Goal: Navigation & Orientation: Find specific page/section

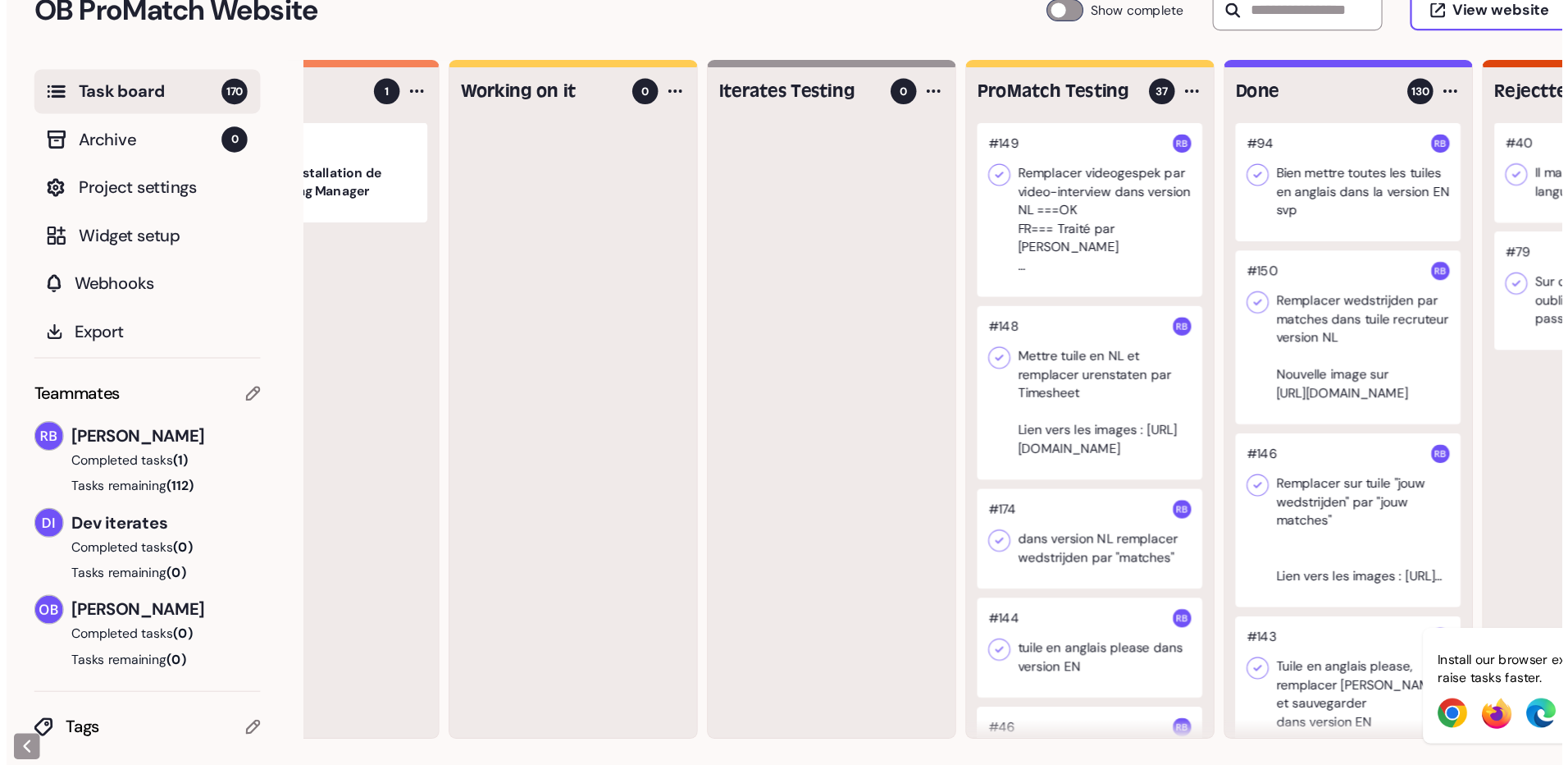
scroll to position [0, 139]
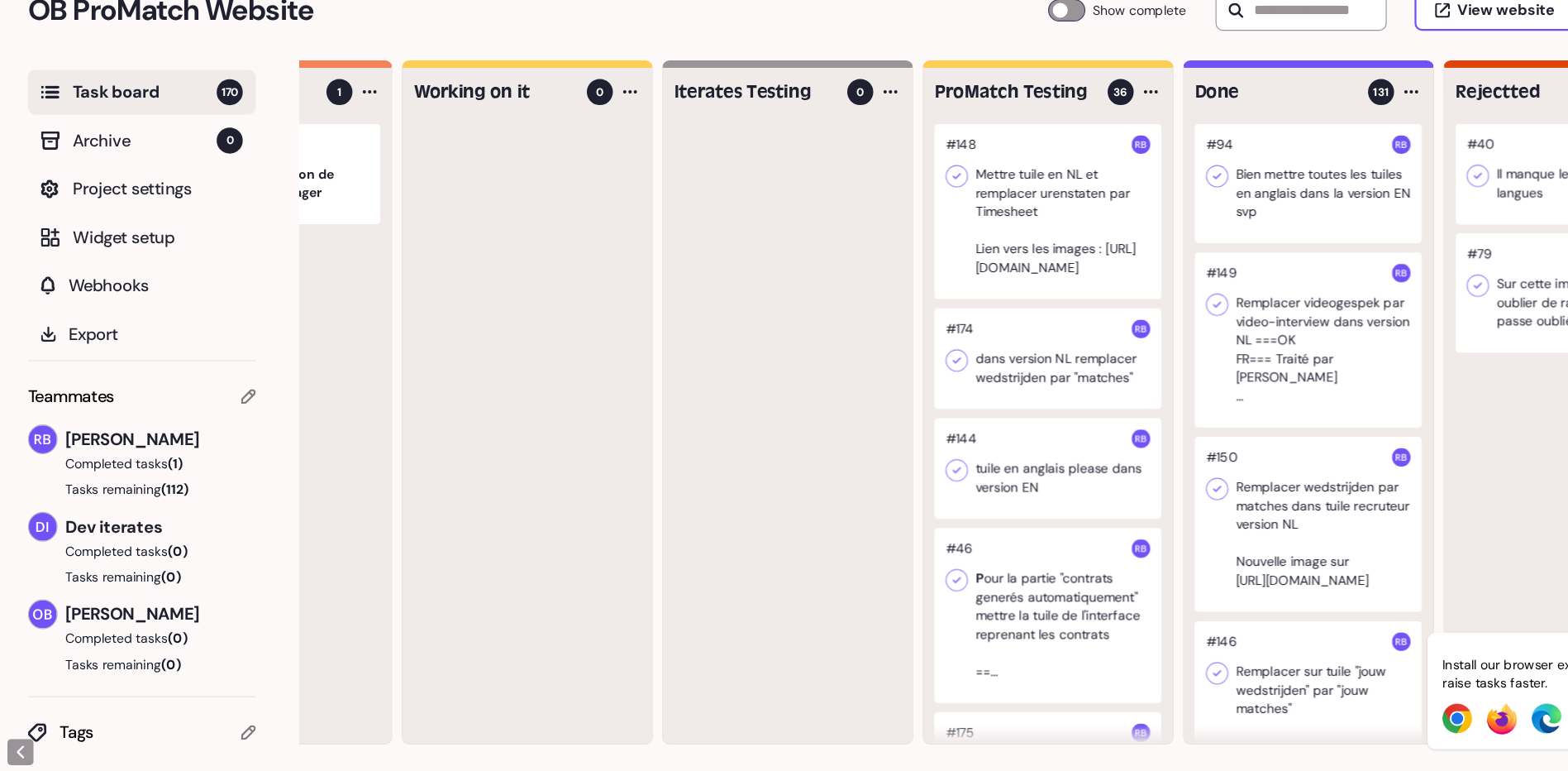
click at [944, 278] on div at bounding box center [931, 272] width 202 height 155
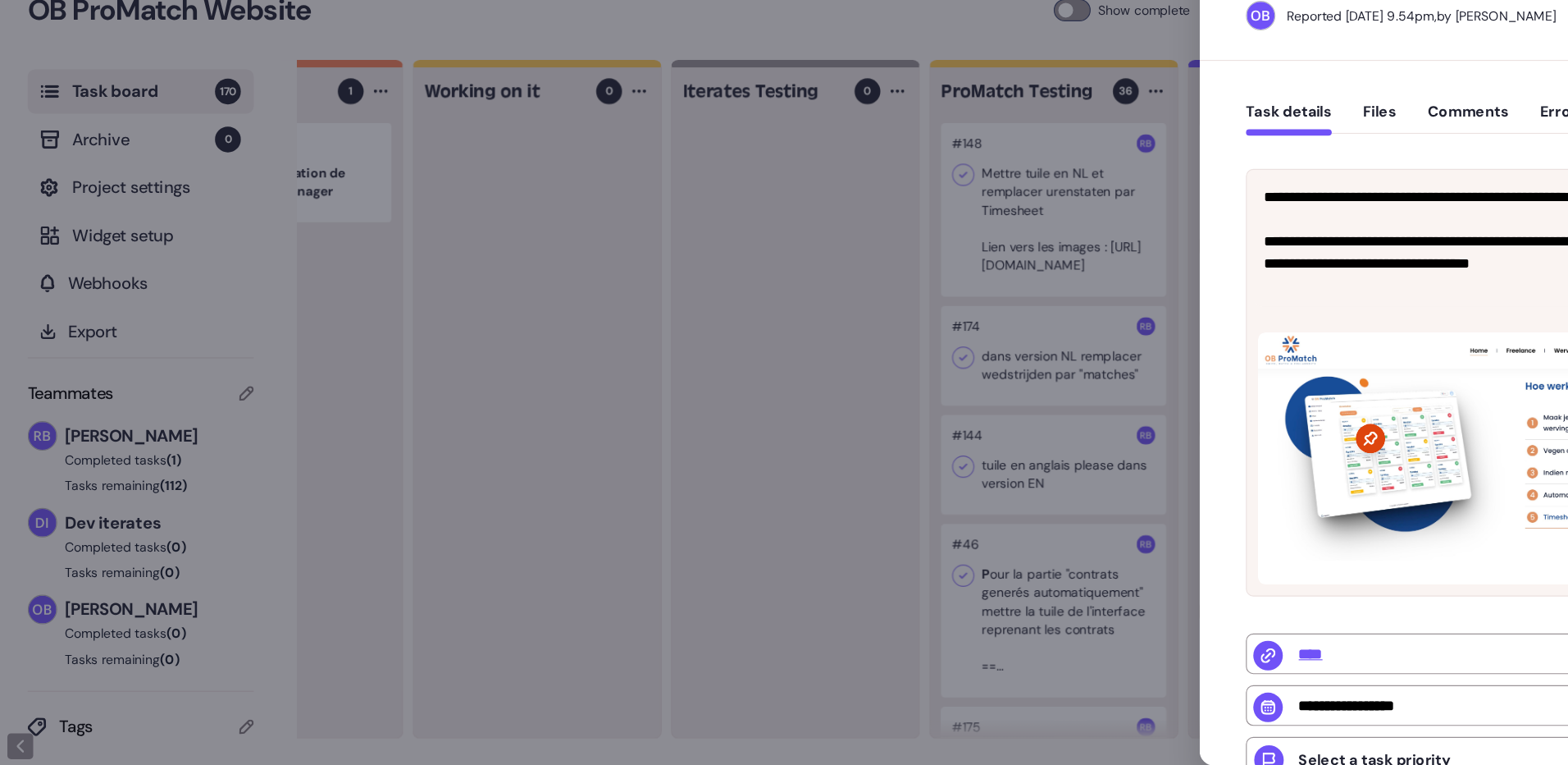
drag, startPoint x: 507, startPoint y: 757, endPoint x: 699, endPoint y: 759, distance: 192.0
click at [699, 759] on div at bounding box center [784, 382] width 1568 height 765
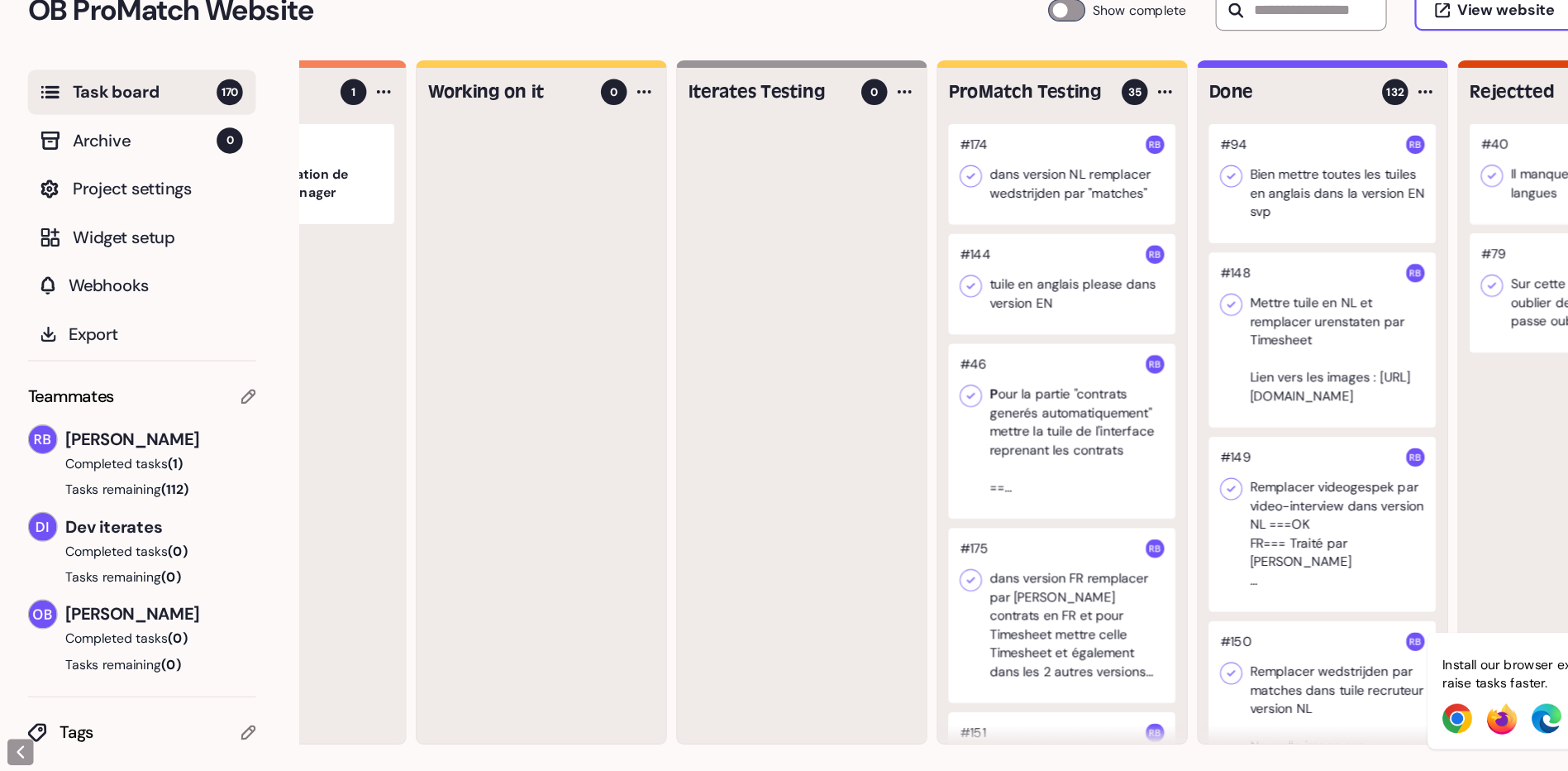
click at [971, 251] on div at bounding box center [944, 239] width 202 height 89
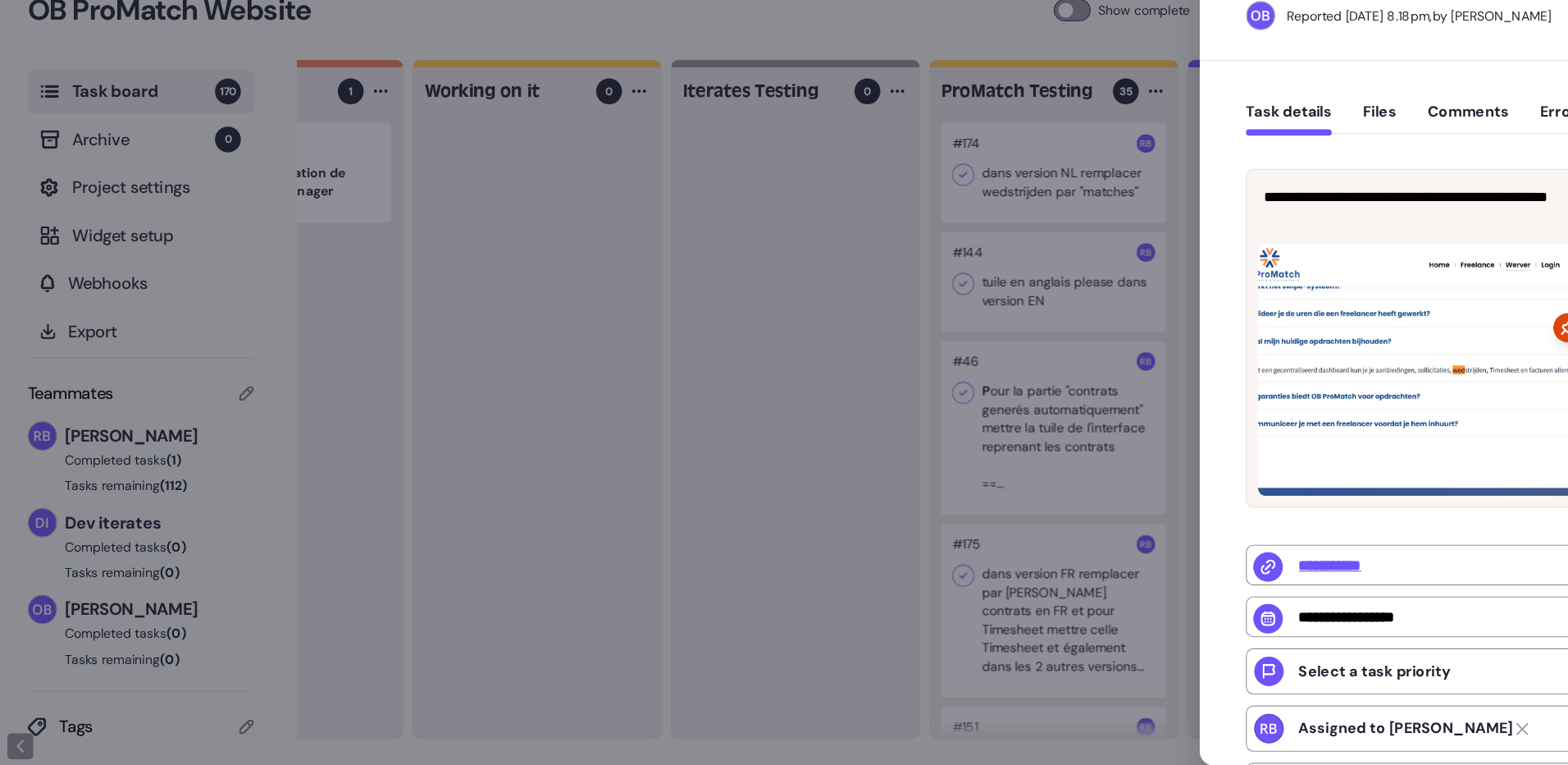
click at [587, 379] on div at bounding box center [784, 382] width 1568 height 765
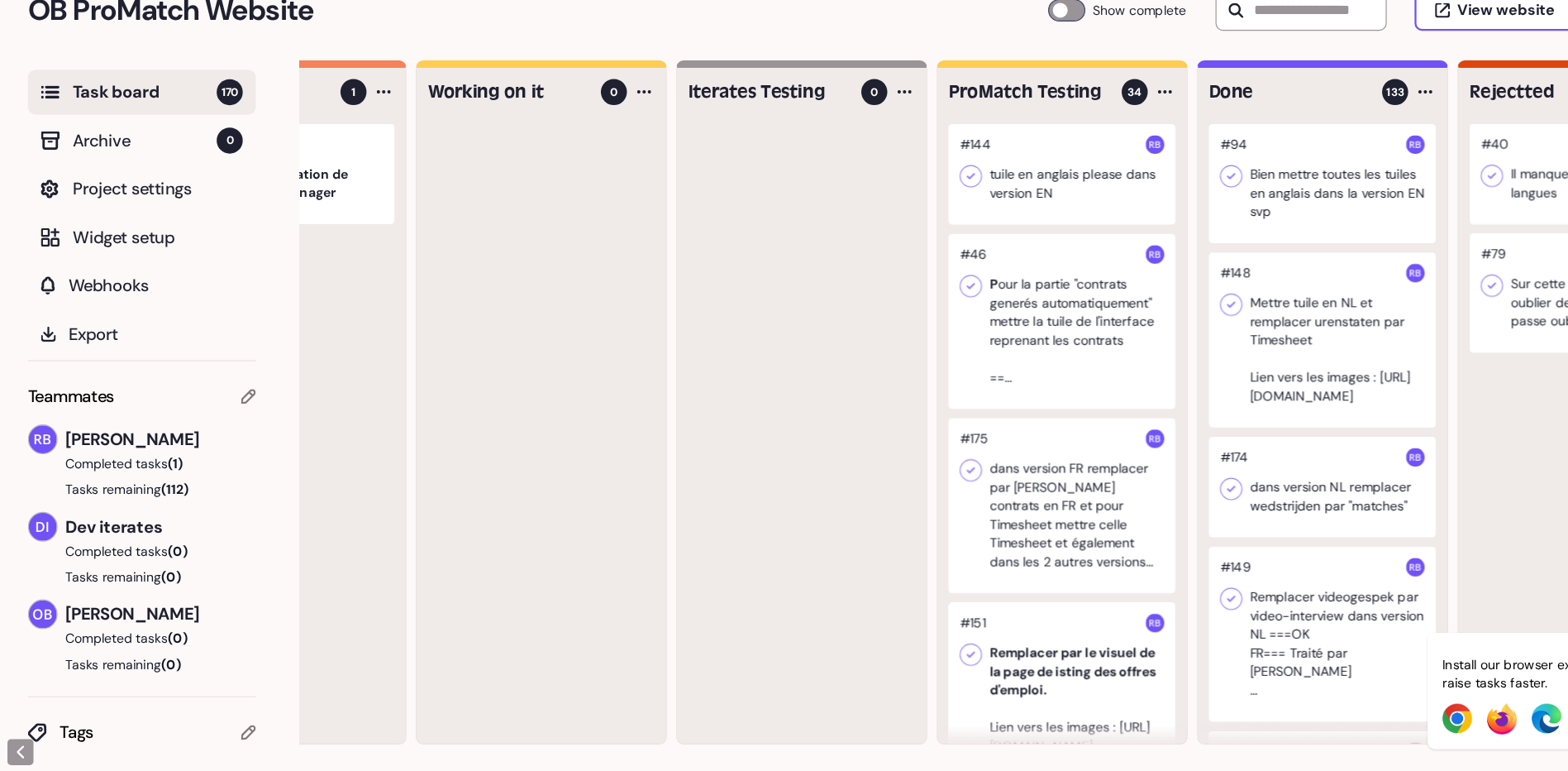
click at [962, 255] on div at bounding box center [944, 239] width 202 height 89
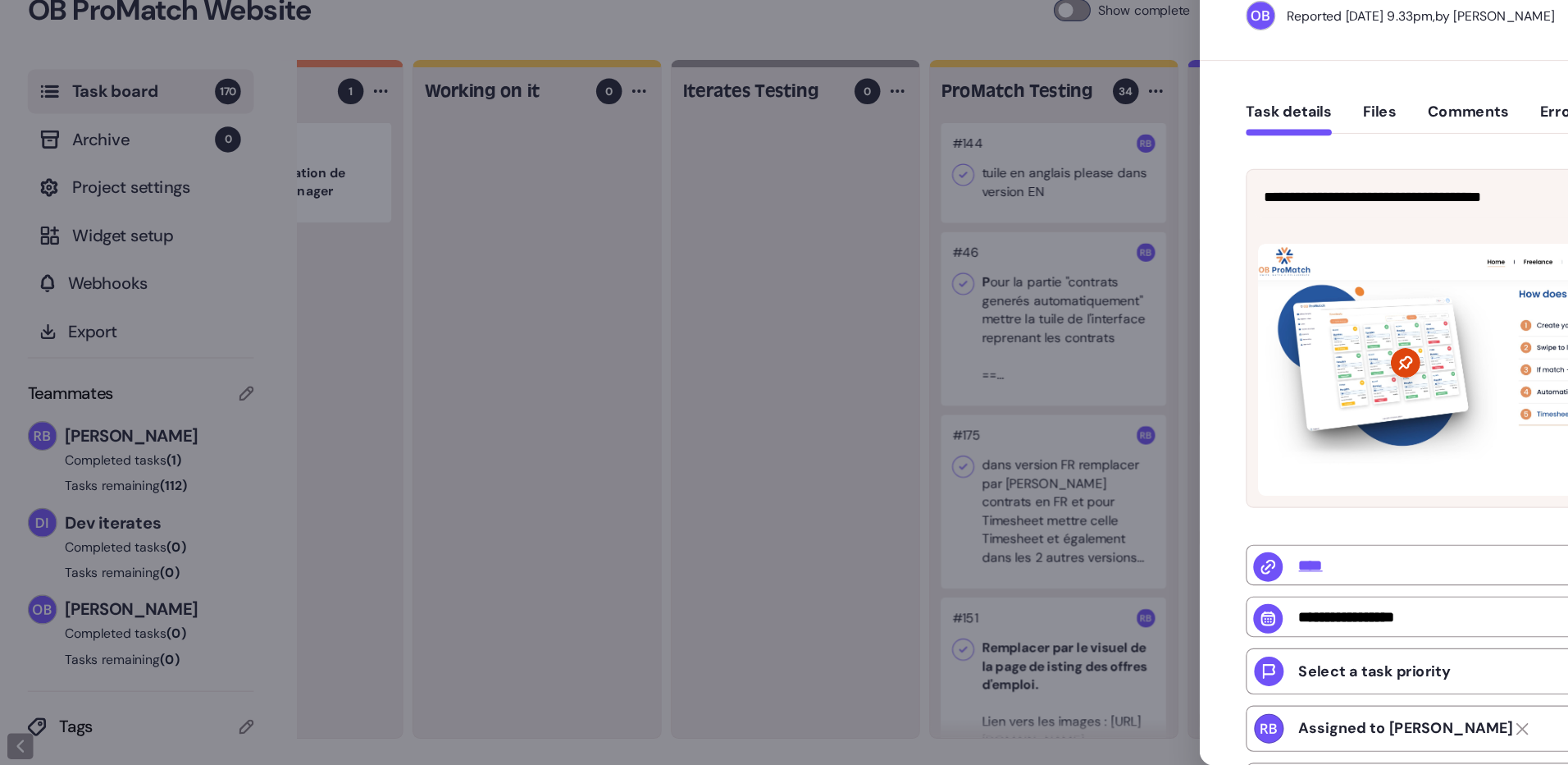
click at [1222, 383] on div at bounding box center [1317, 413] width 399 height 224
drag, startPoint x: 620, startPoint y: 759, endPoint x: 839, endPoint y: 752, distance: 219.1
click at [839, 752] on div at bounding box center [784, 382] width 1568 height 765
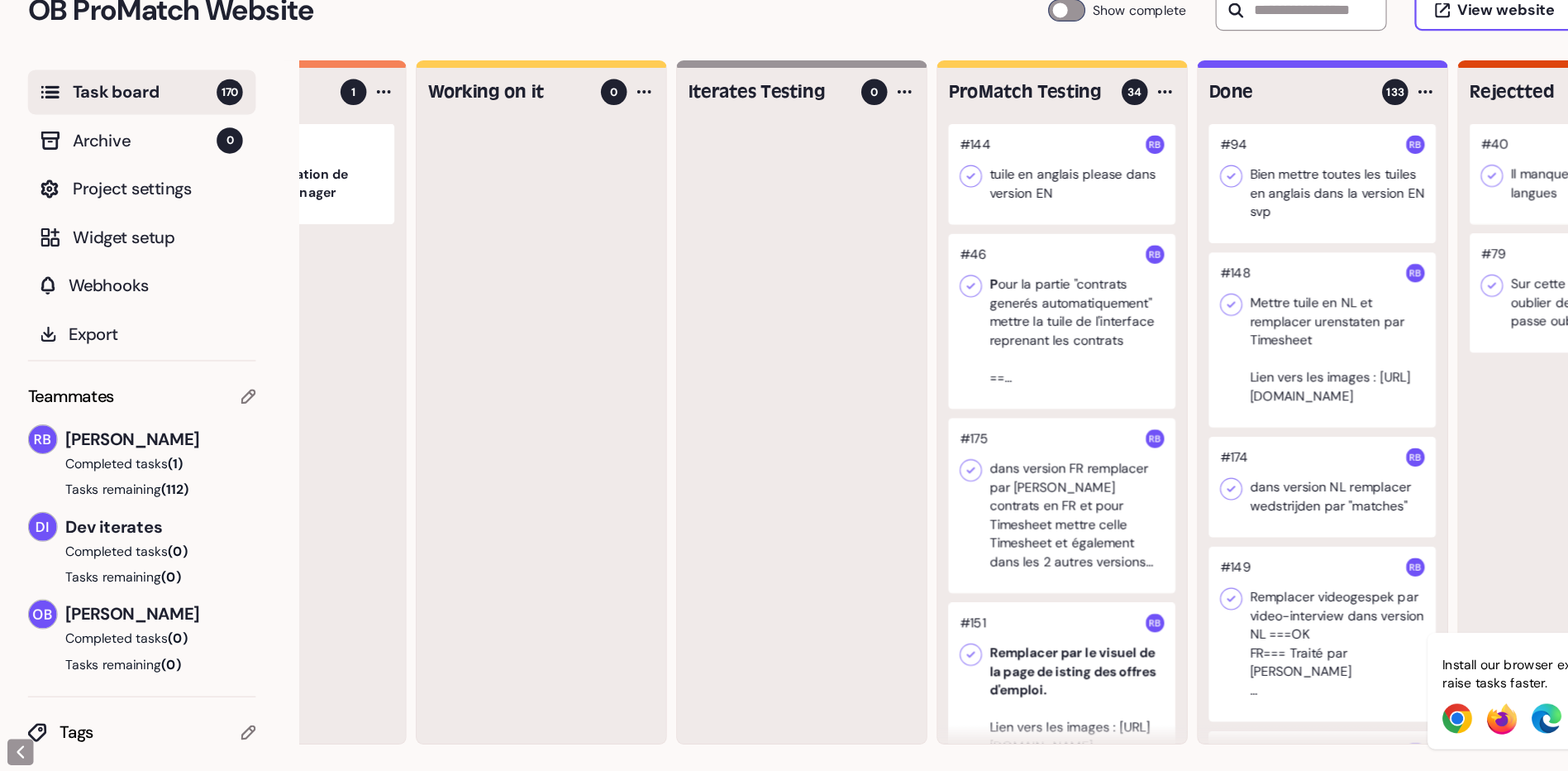
click at [964, 240] on div at bounding box center [944, 239] width 202 height 89
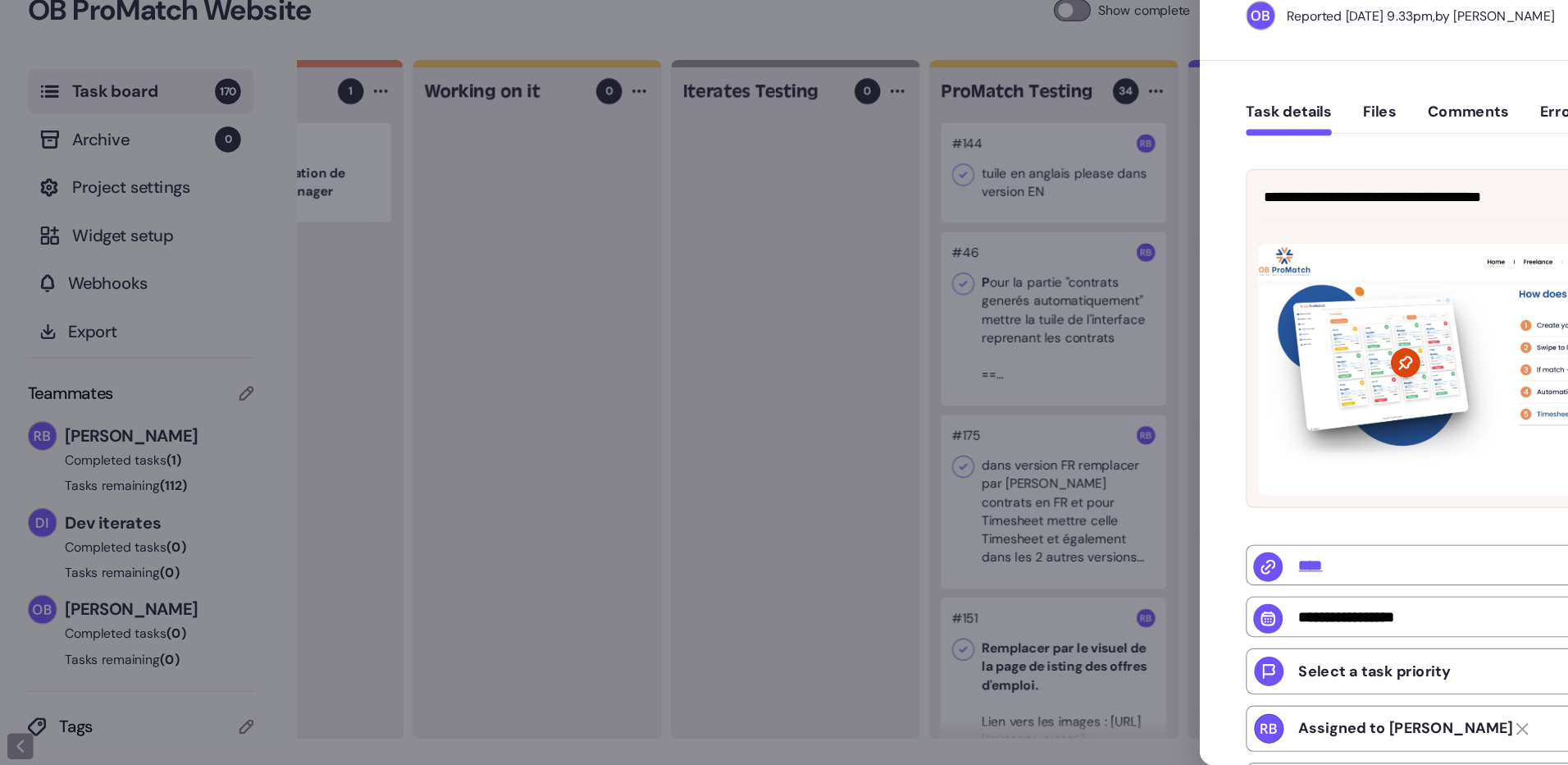
drag, startPoint x: 588, startPoint y: 758, endPoint x: 443, endPoint y: 764, distance: 145.1
click at [443, 764] on div at bounding box center [784, 382] width 1568 height 765
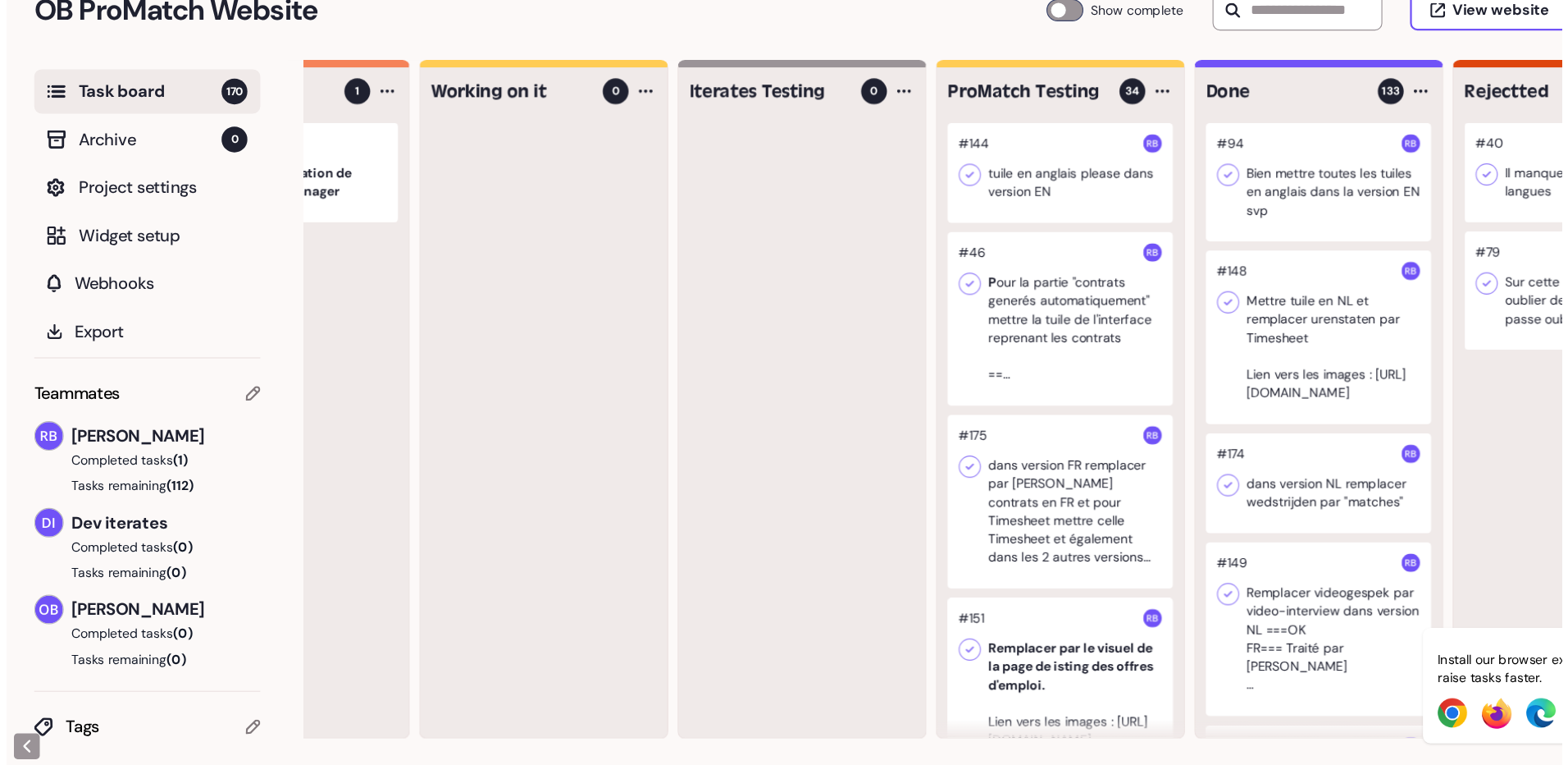
scroll to position [0, 139]
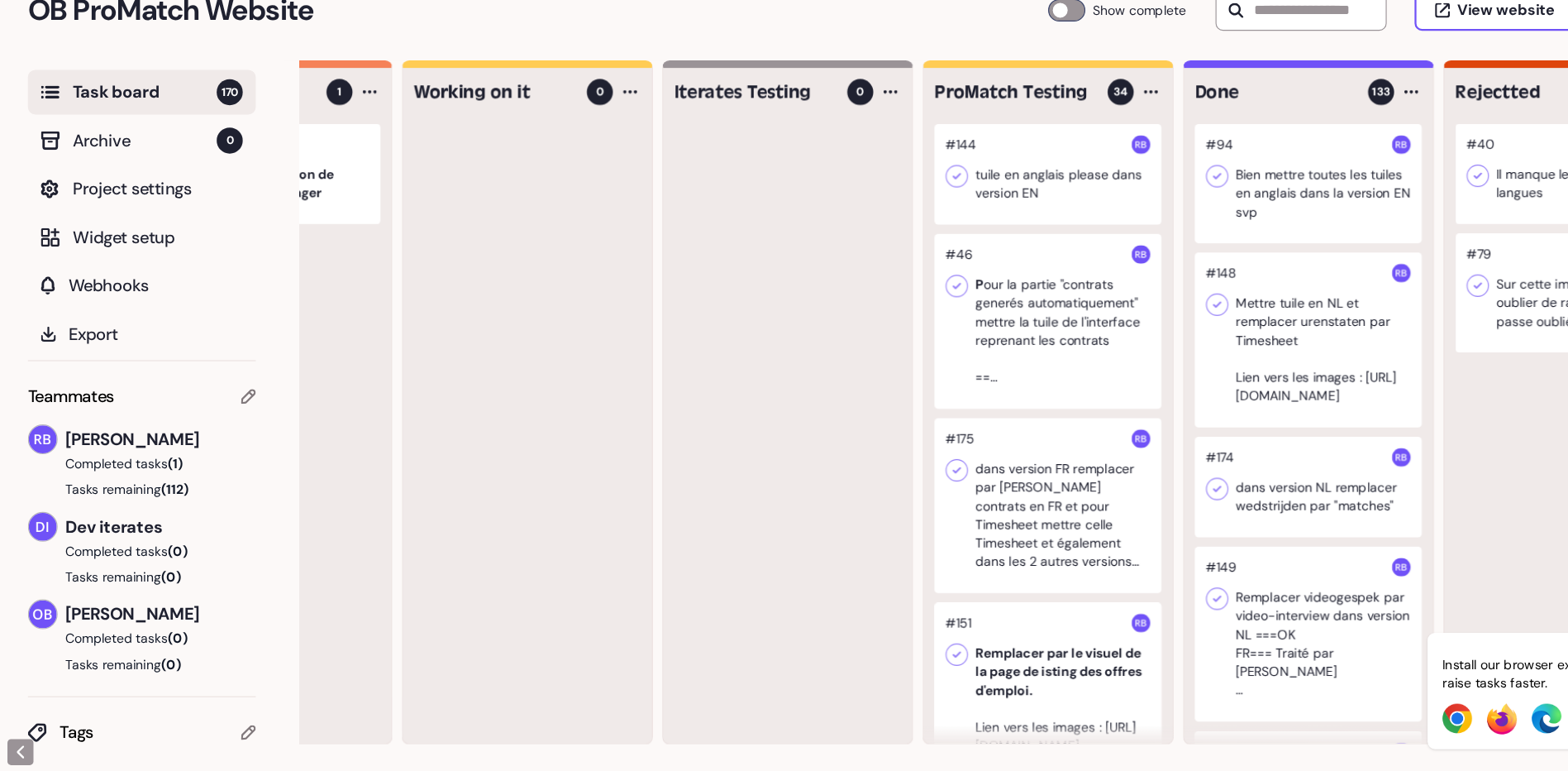
click at [912, 239] on div at bounding box center [931, 239] width 202 height 89
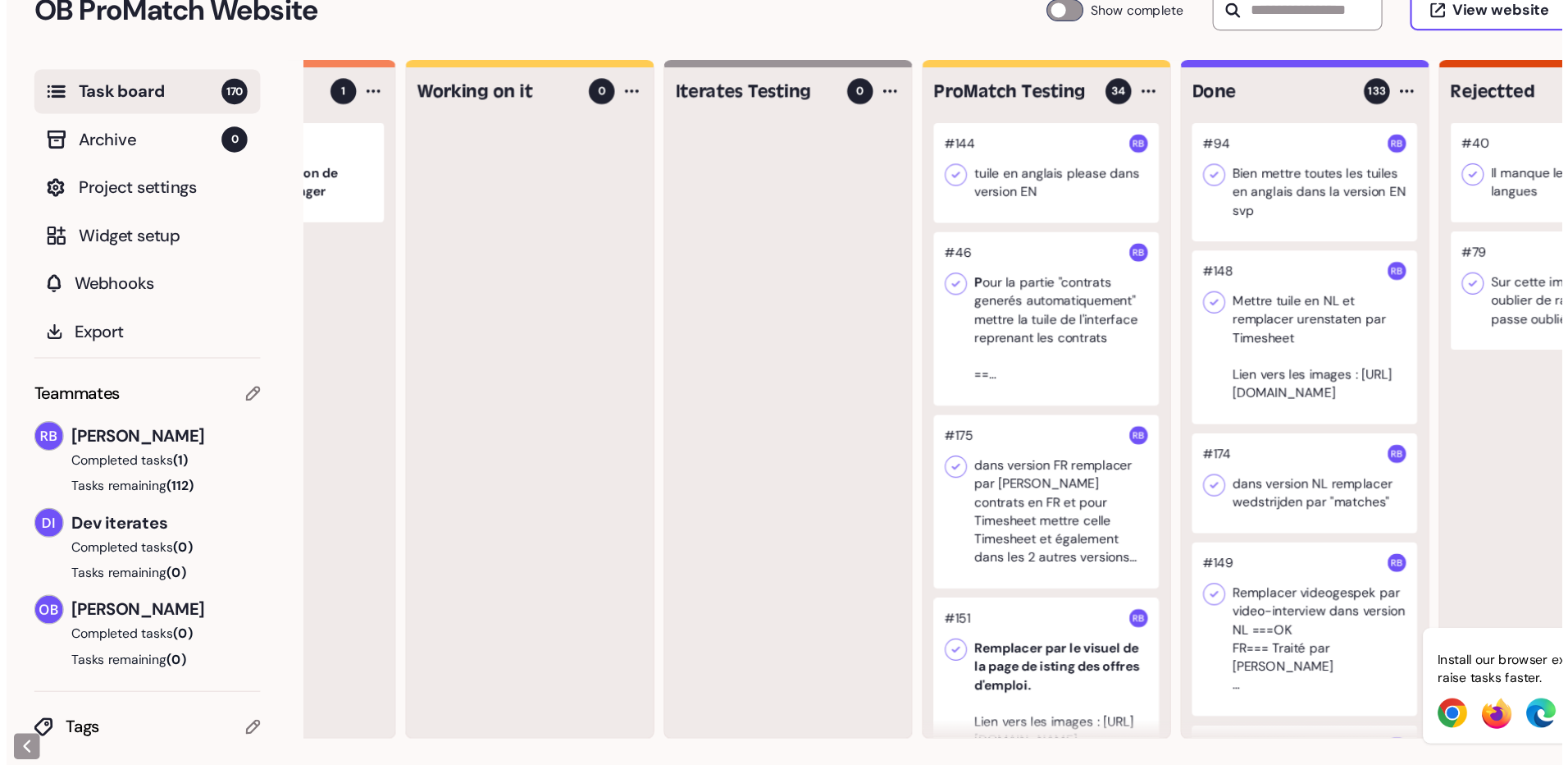
scroll to position [0, 127]
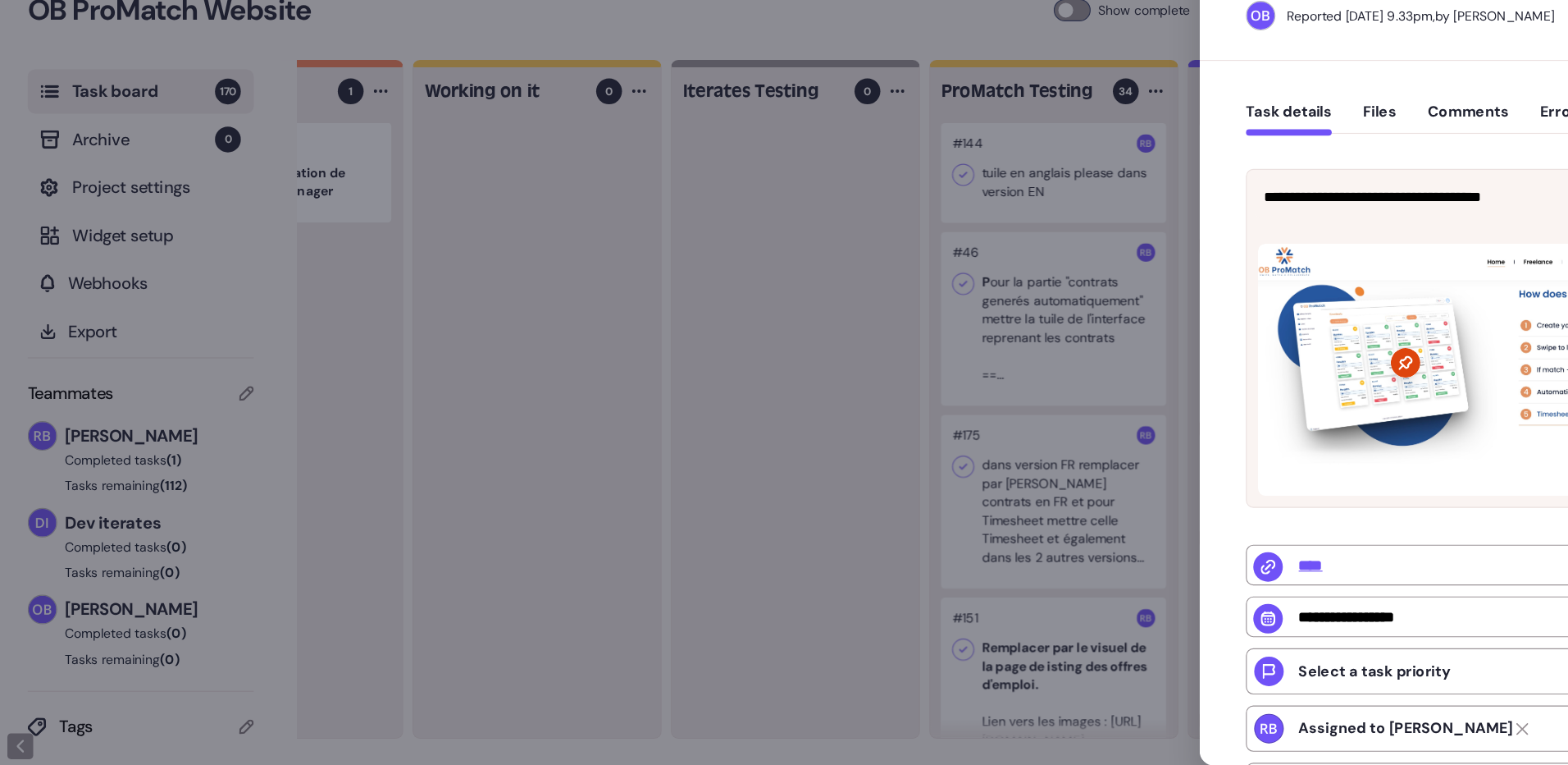
click at [598, 380] on div at bounding box center [784, 382] width 1568 height 765
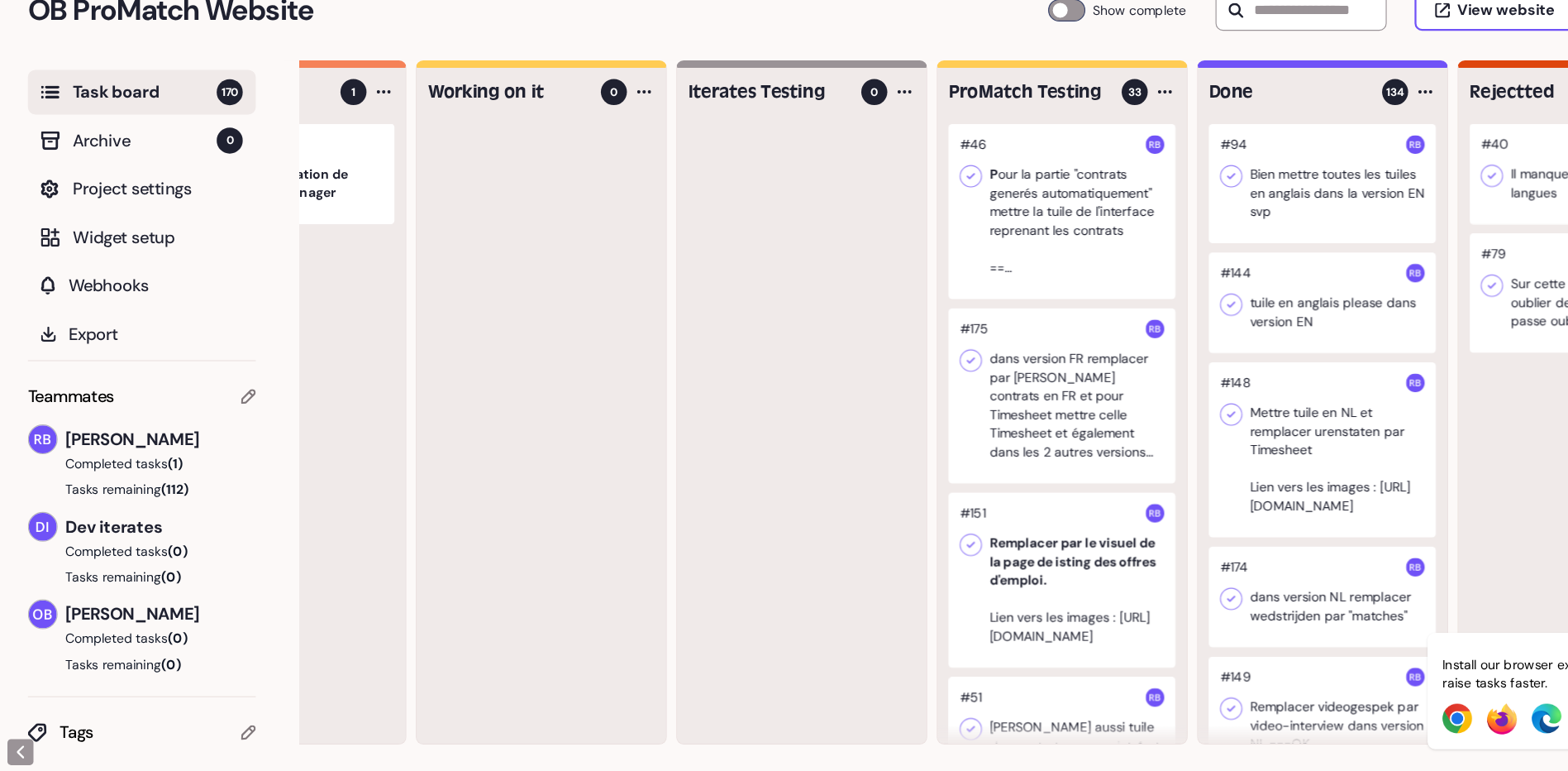
click at [926, 304] on div at bounding box center [944, 272] width 202 height 155
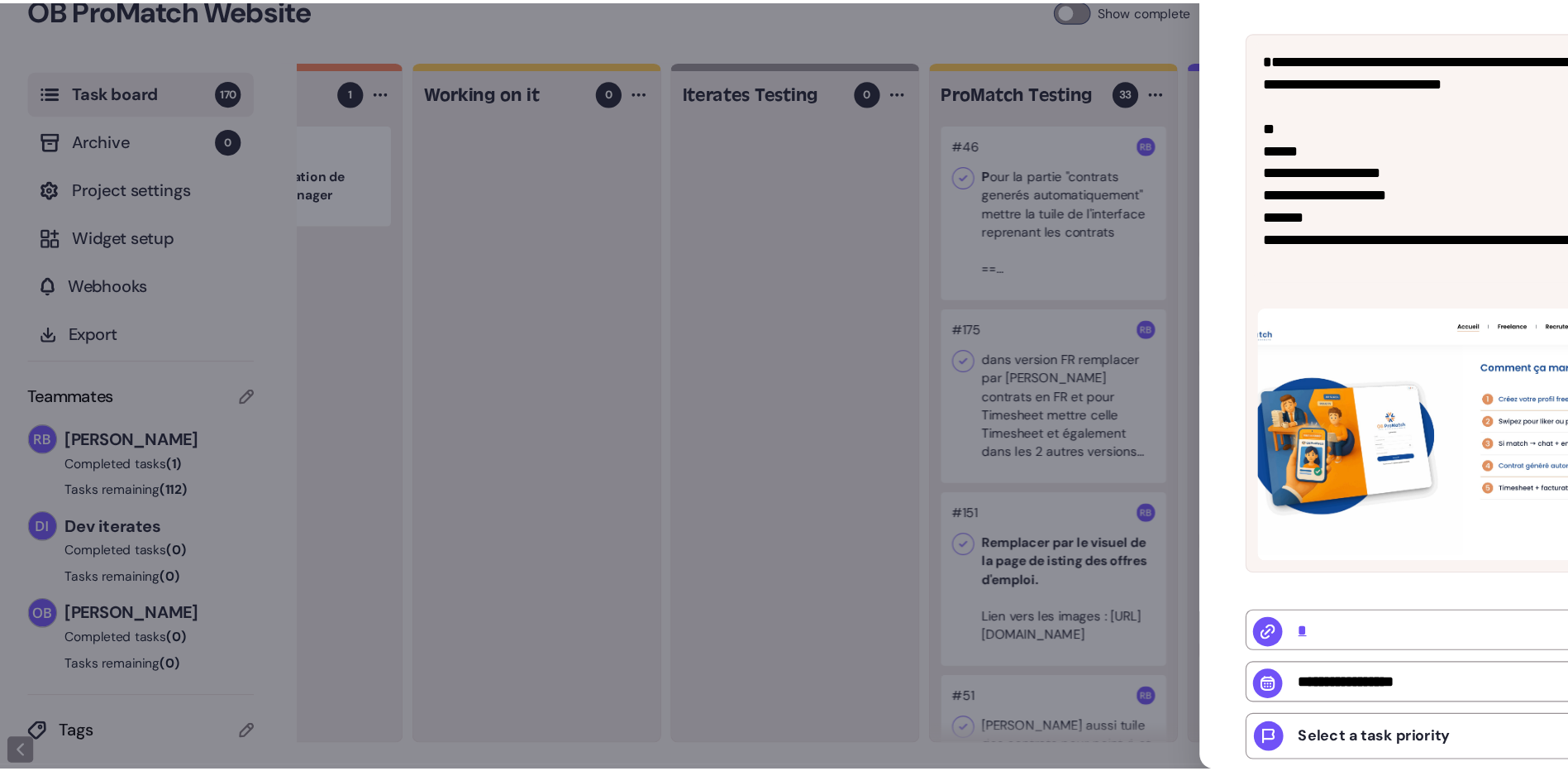
scroll to position [147, 0]
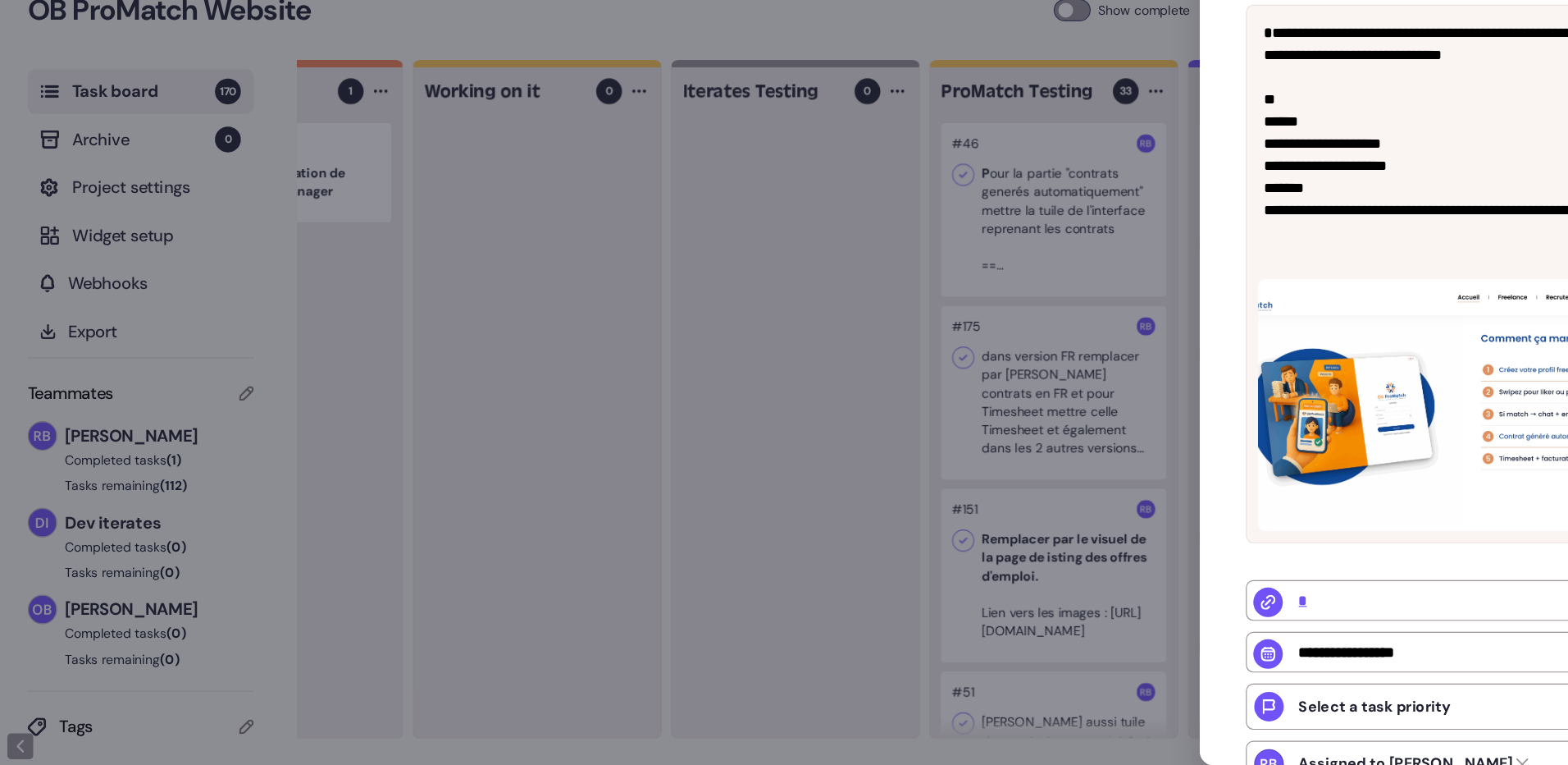
click at [678, 324] on div at bounding box center [784, 382] width 1568 height 765
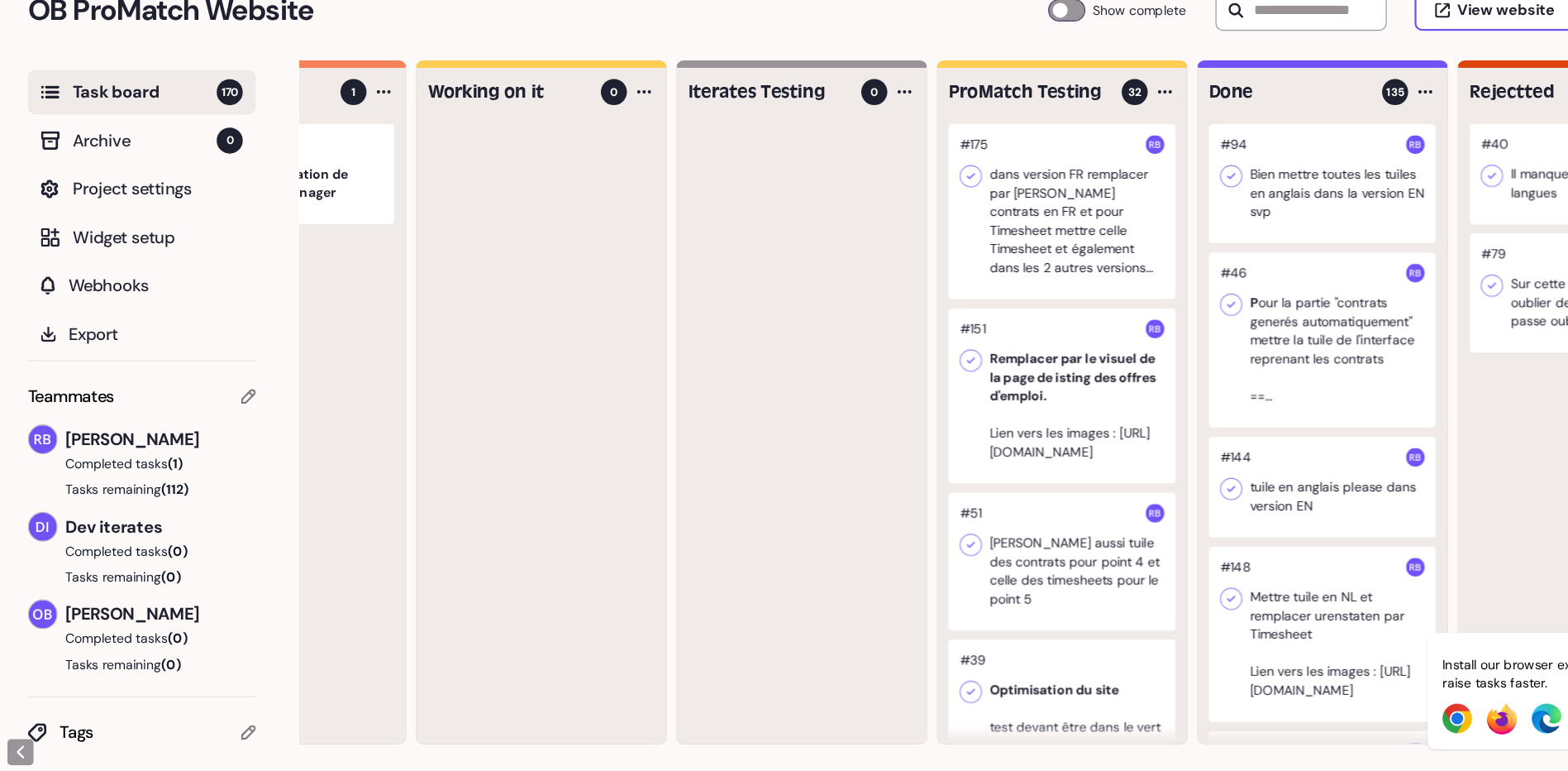
click at [988, 321] on div at bounding box center [944, 272] width 202 height 155
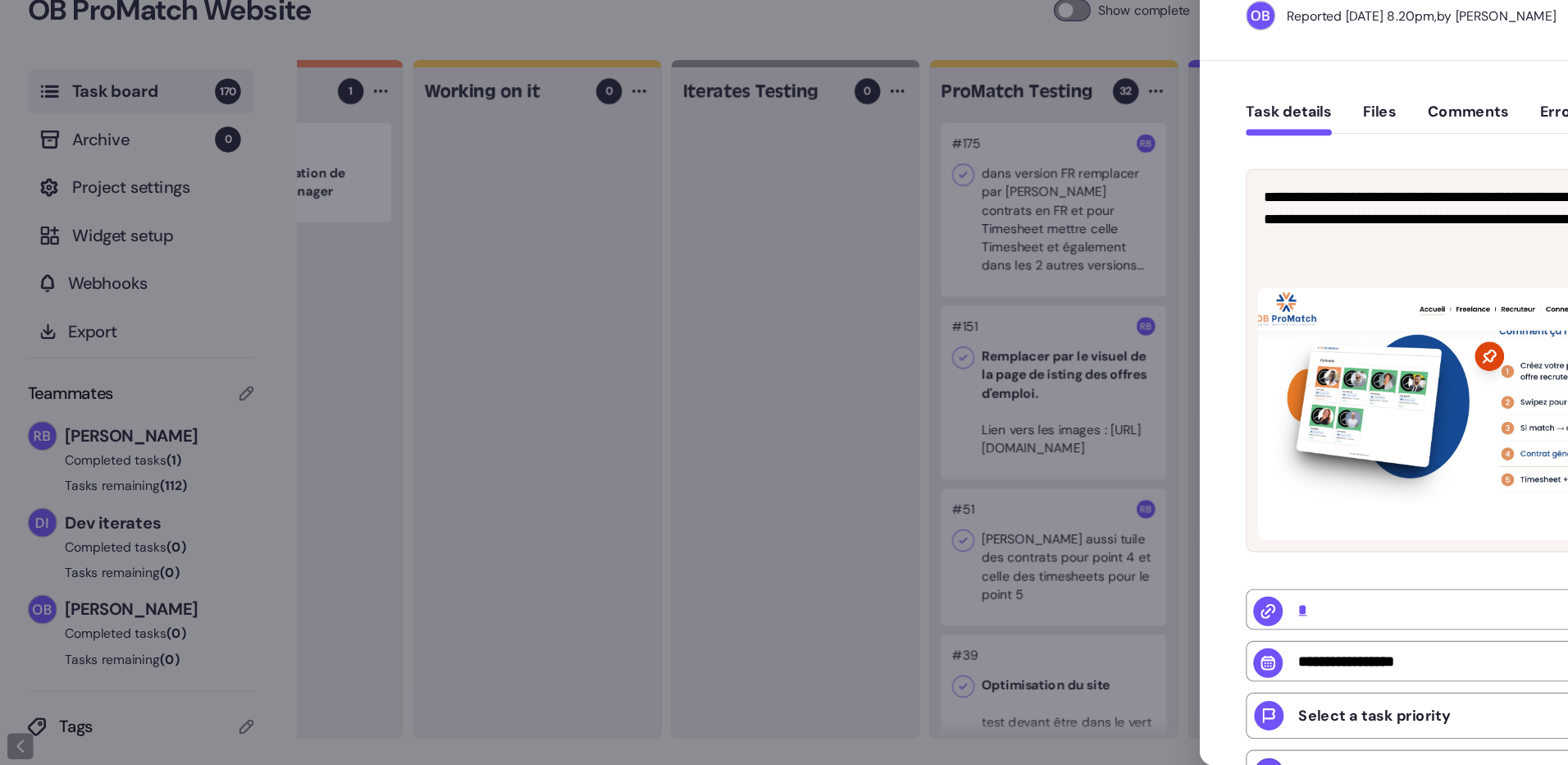
click at [512, 344] on div at bounding box center [784, 382] width 1568 height 765
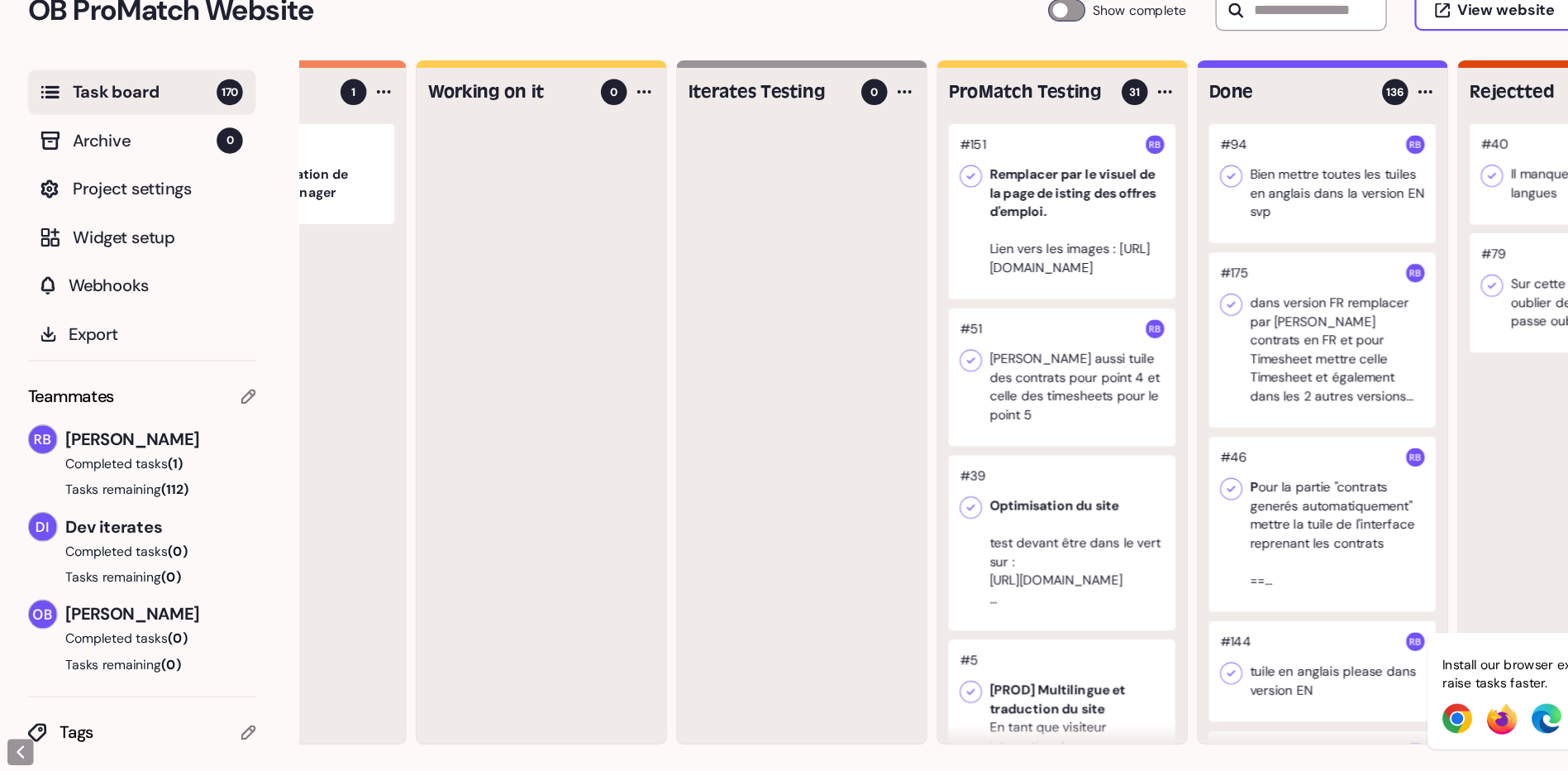
click at [974, 269] on div at bounding box center [944, 272] width 202 height 155
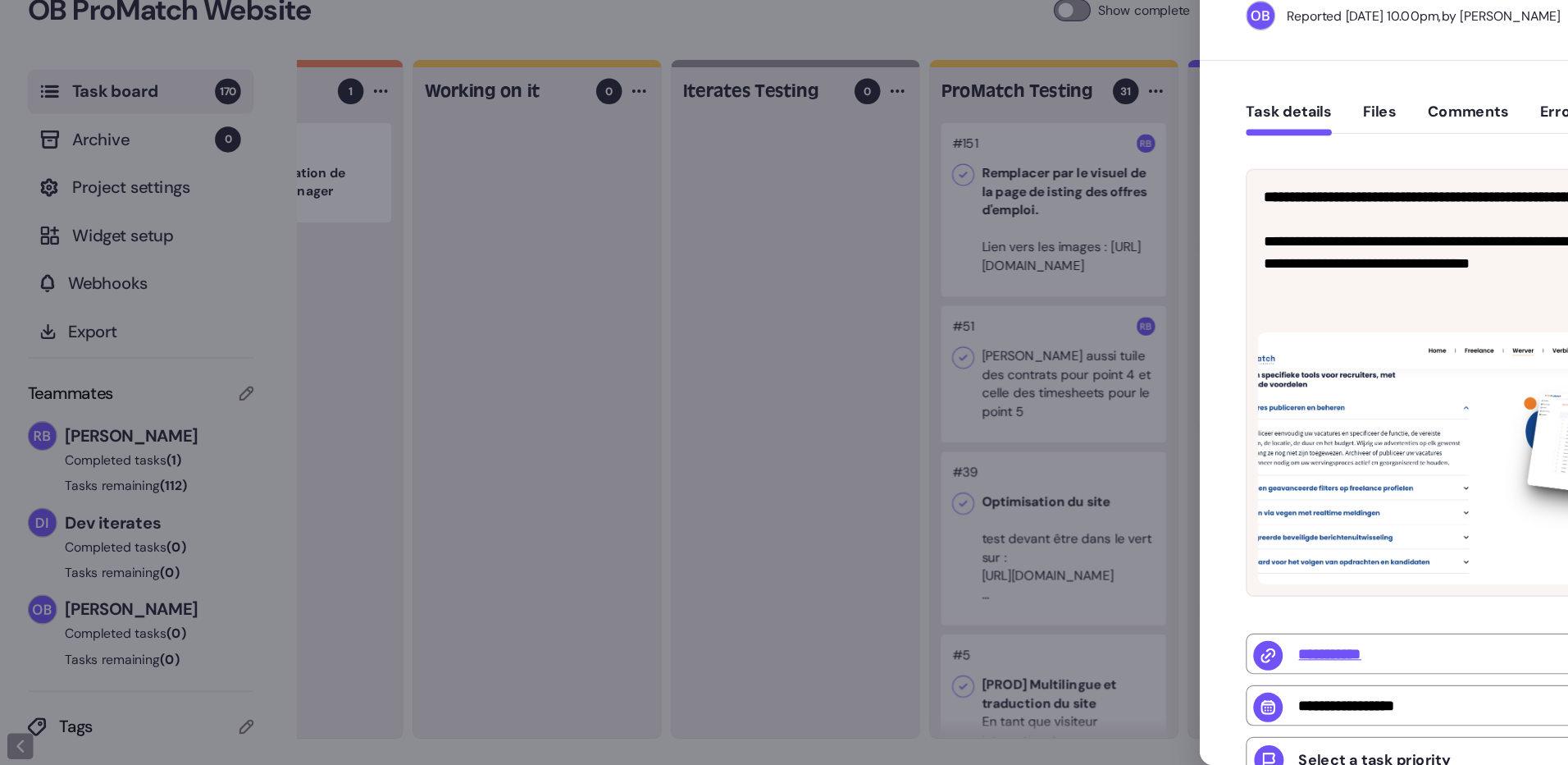
click at [749, 313] on div at bounding box center [784, 382] width 1568 height 765
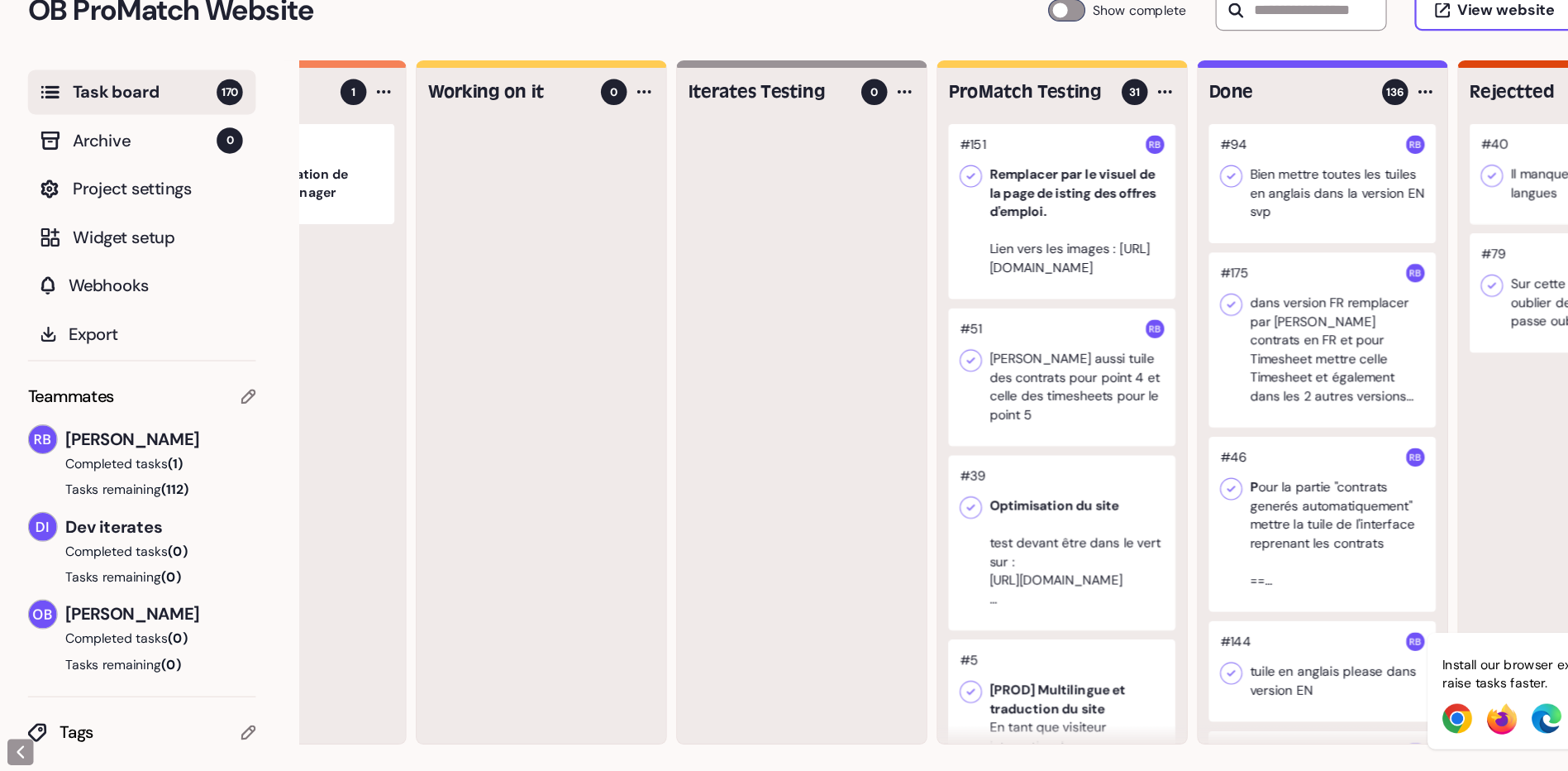
click at [933, 412] on div at bounding box center [944, 420] width 202 height 122
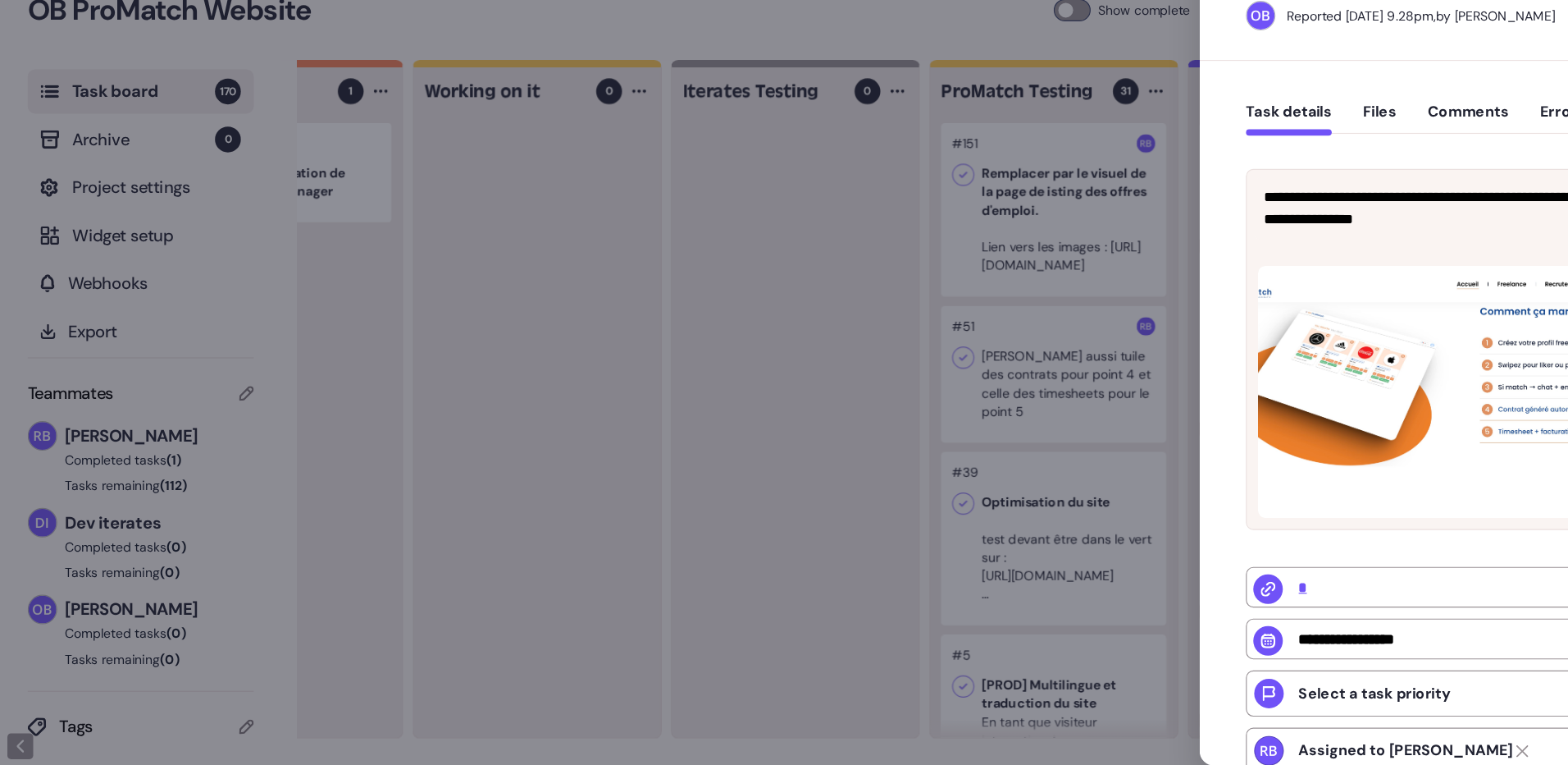
click at [769, 413] on div at bounding box center [784, 382] width 1568 height 765
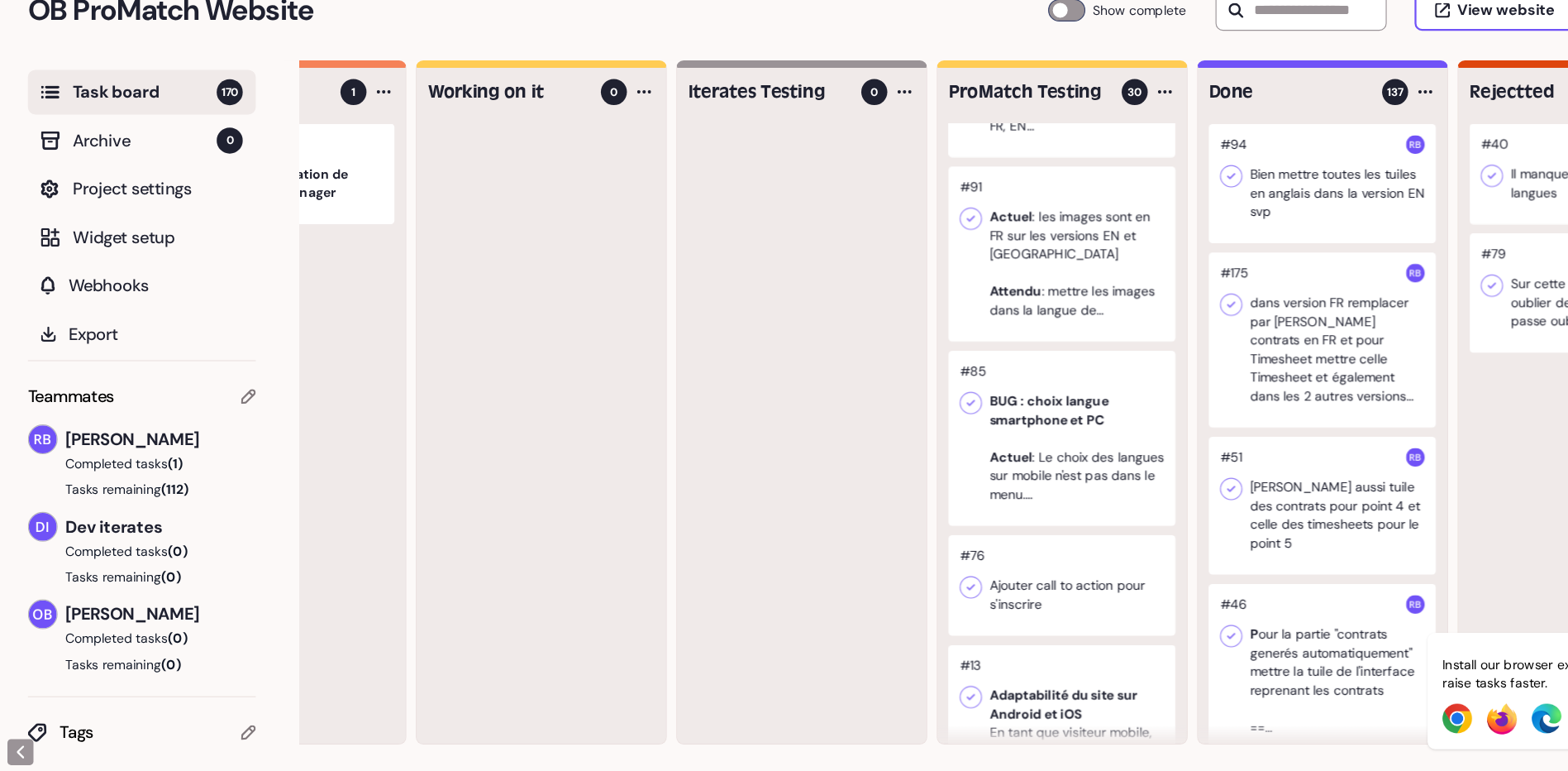
scroll to position [514, 0]
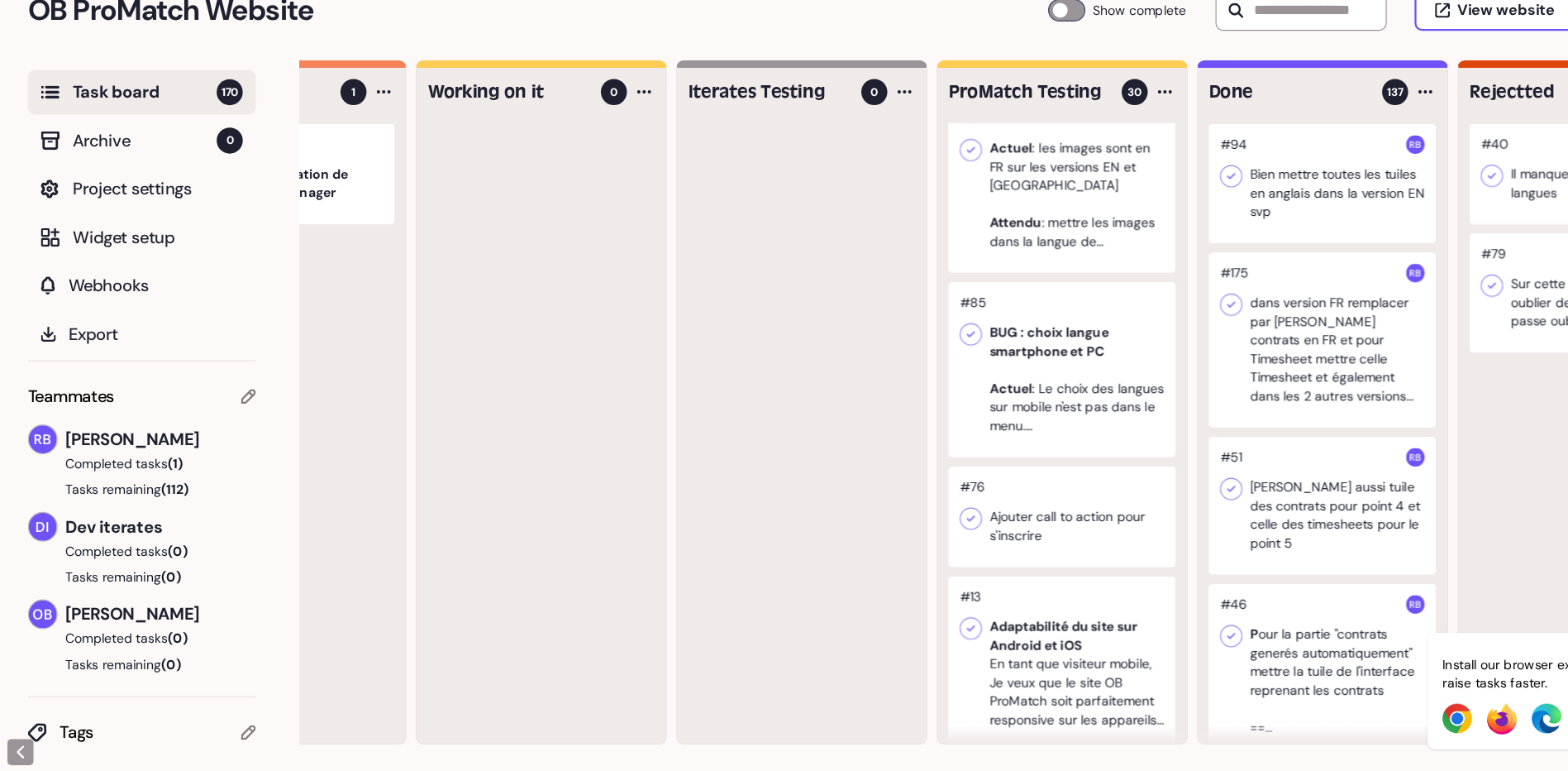
click at [951, 252] on div at bounding box center [944, 249] width 202 height 155
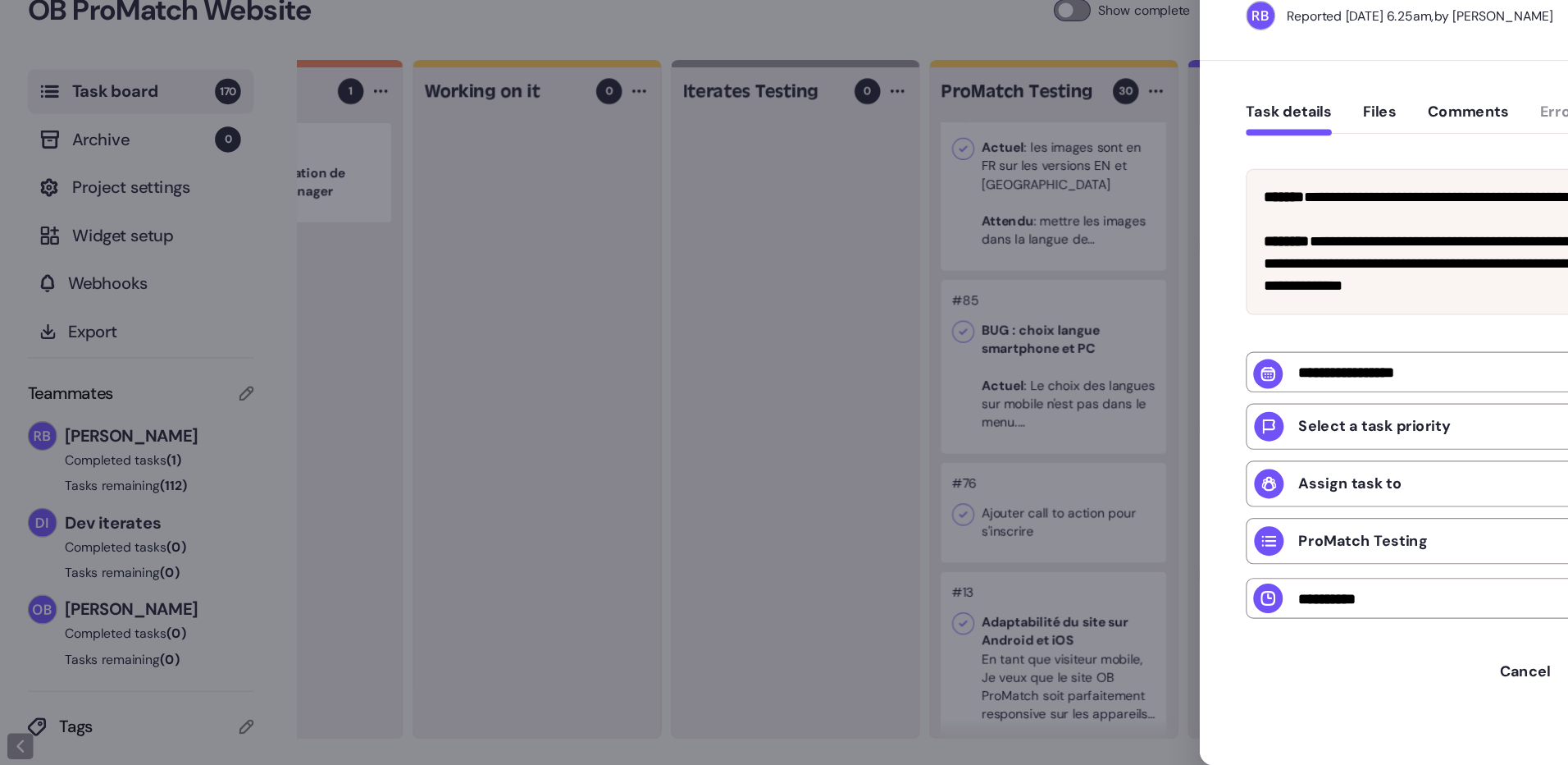
click at [759, 264] on div at bounding box center [784, 382] width 1568 height 765
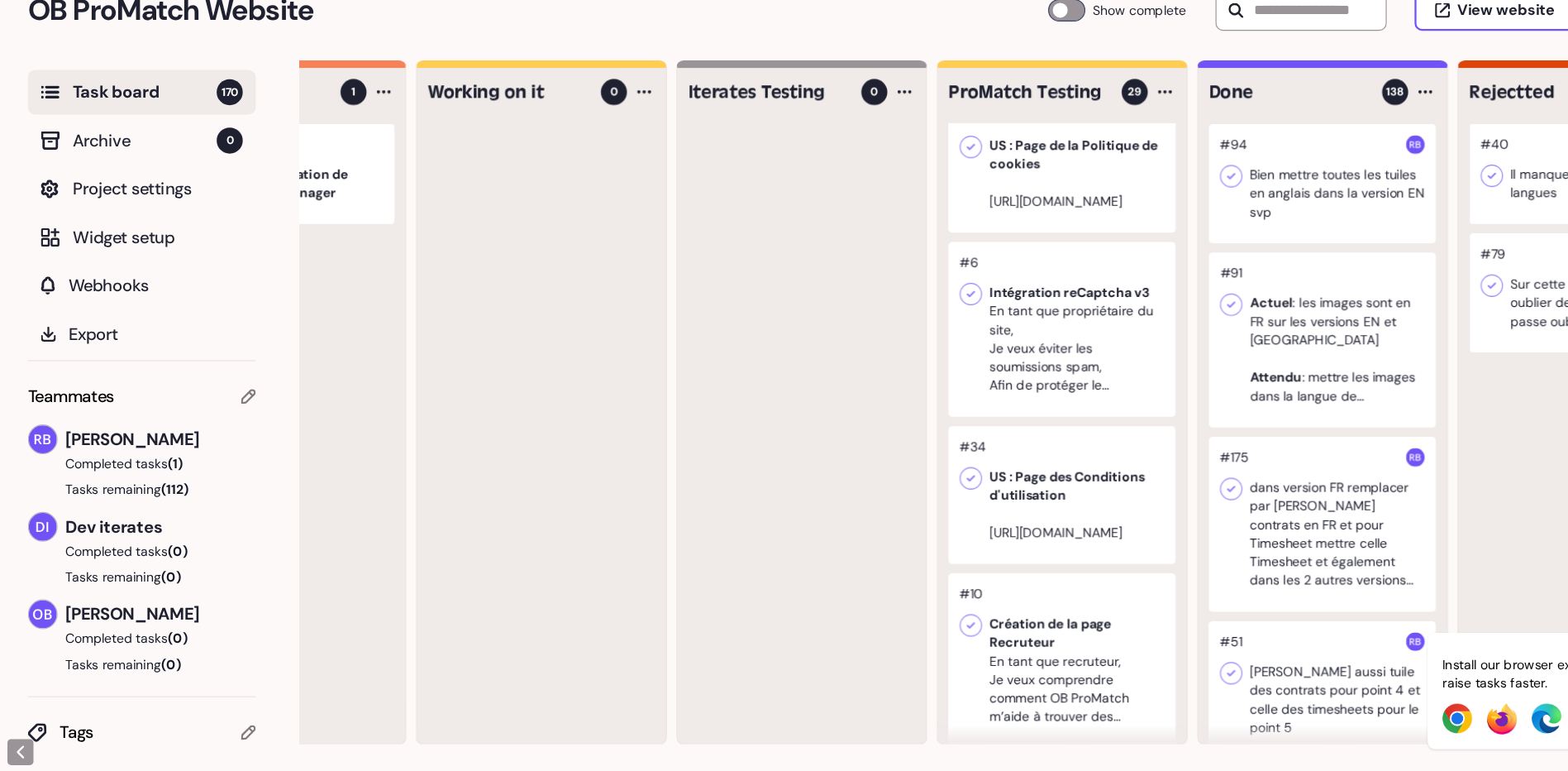
scroll to position [1029, 0]
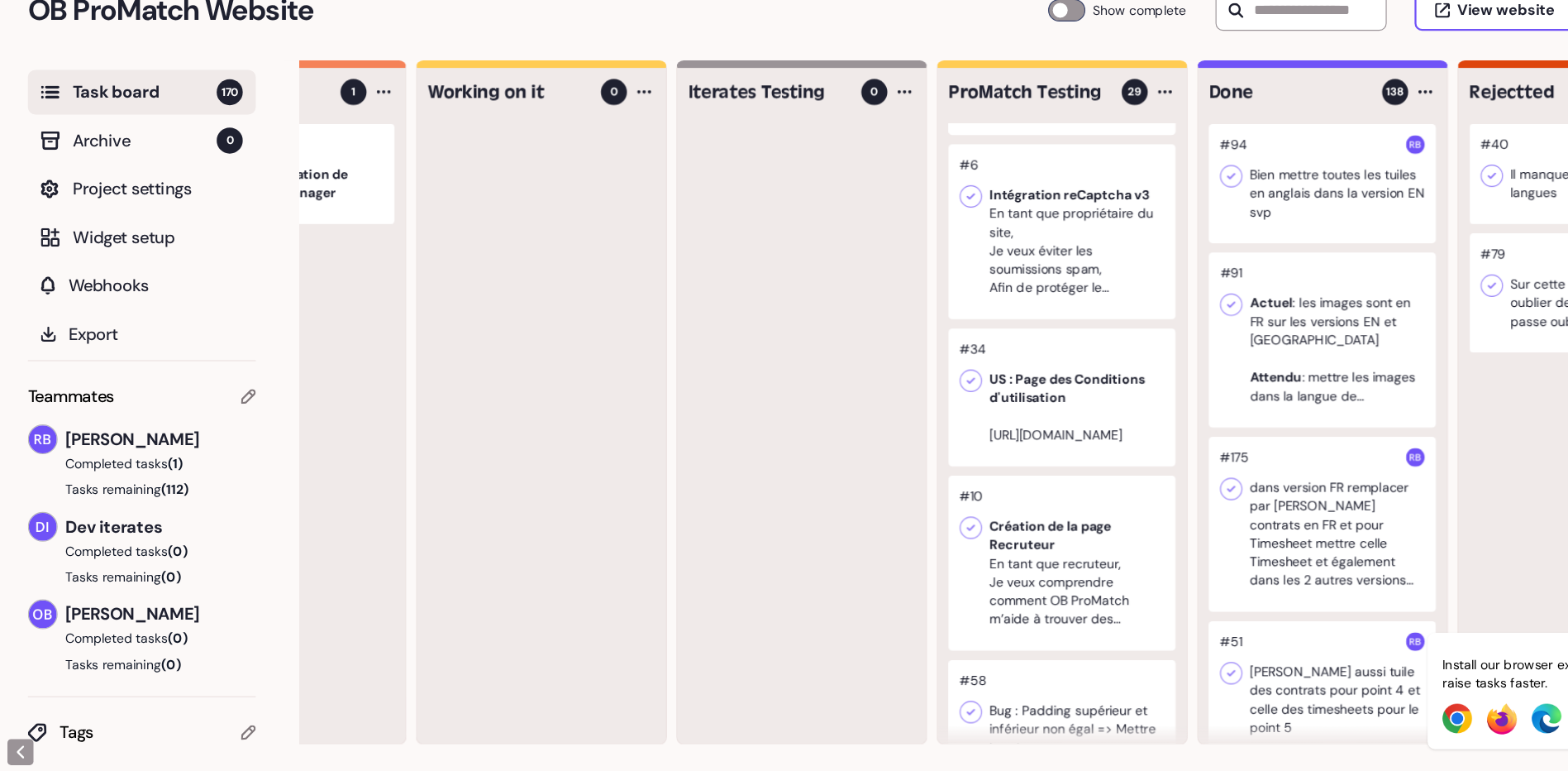
click at [976, 355] on div at bounding box center [944, 291] width 202 height 155
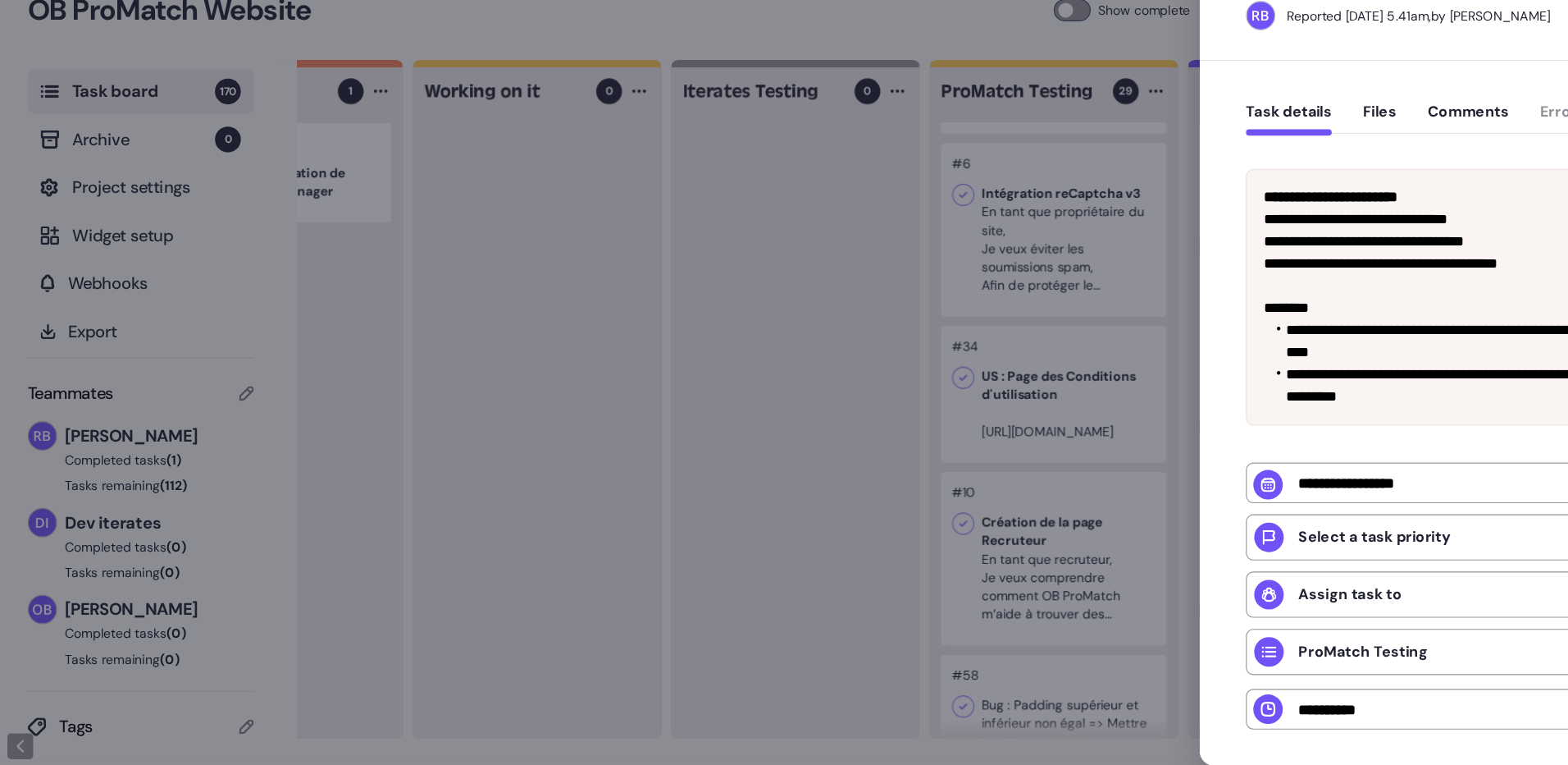
click at [727, 343] on div at bounding box center [784, 382] width 1568 height 765
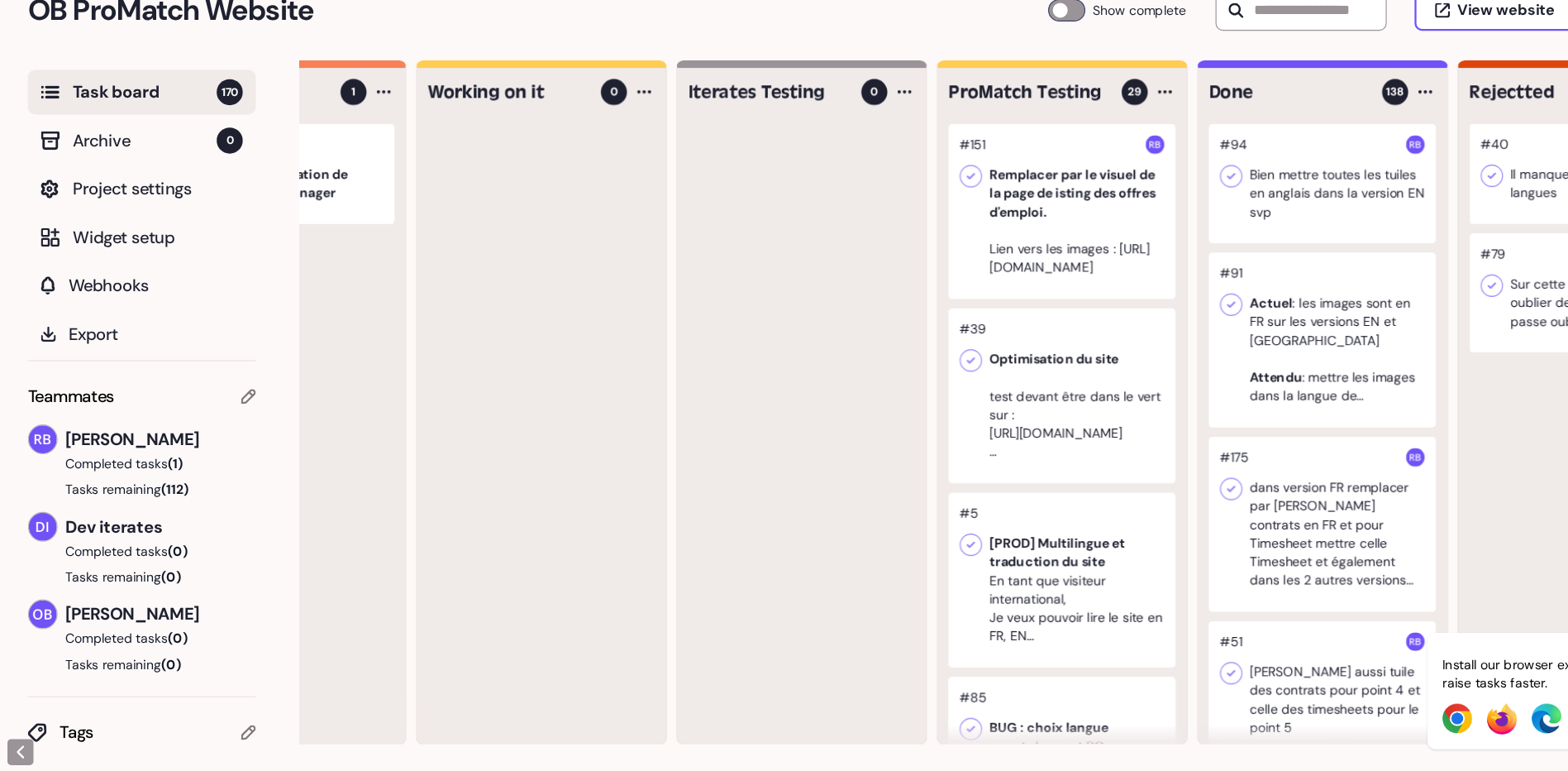
click at [996, 276] on div at bounding box center [944, 272] width 202 height 155
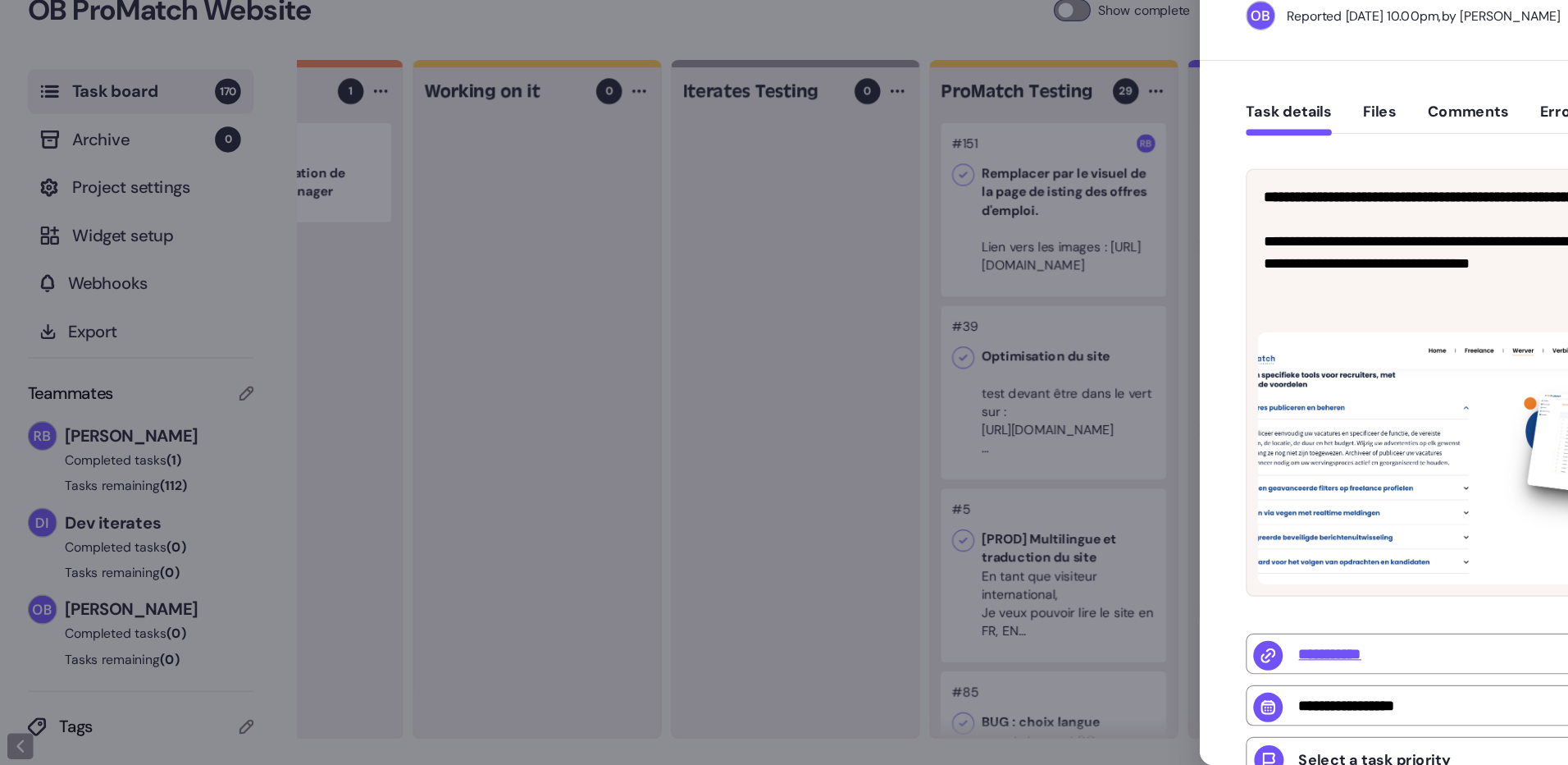
click at [881, 448] on div at bounding box center [784, 382] width 1568 height 765
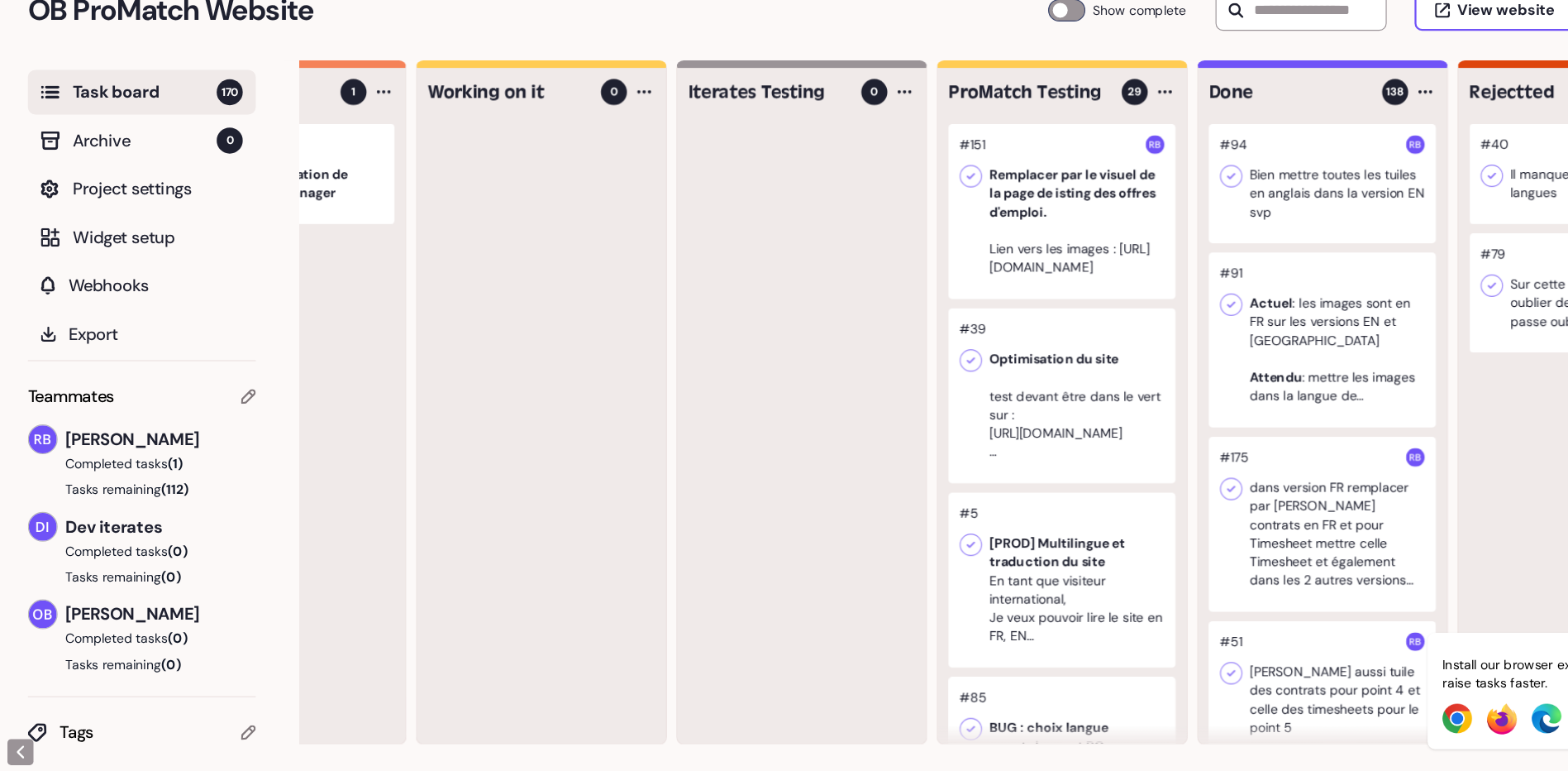
click at [977, 451] on div at bounding box center [944, 436] width 202 height 155
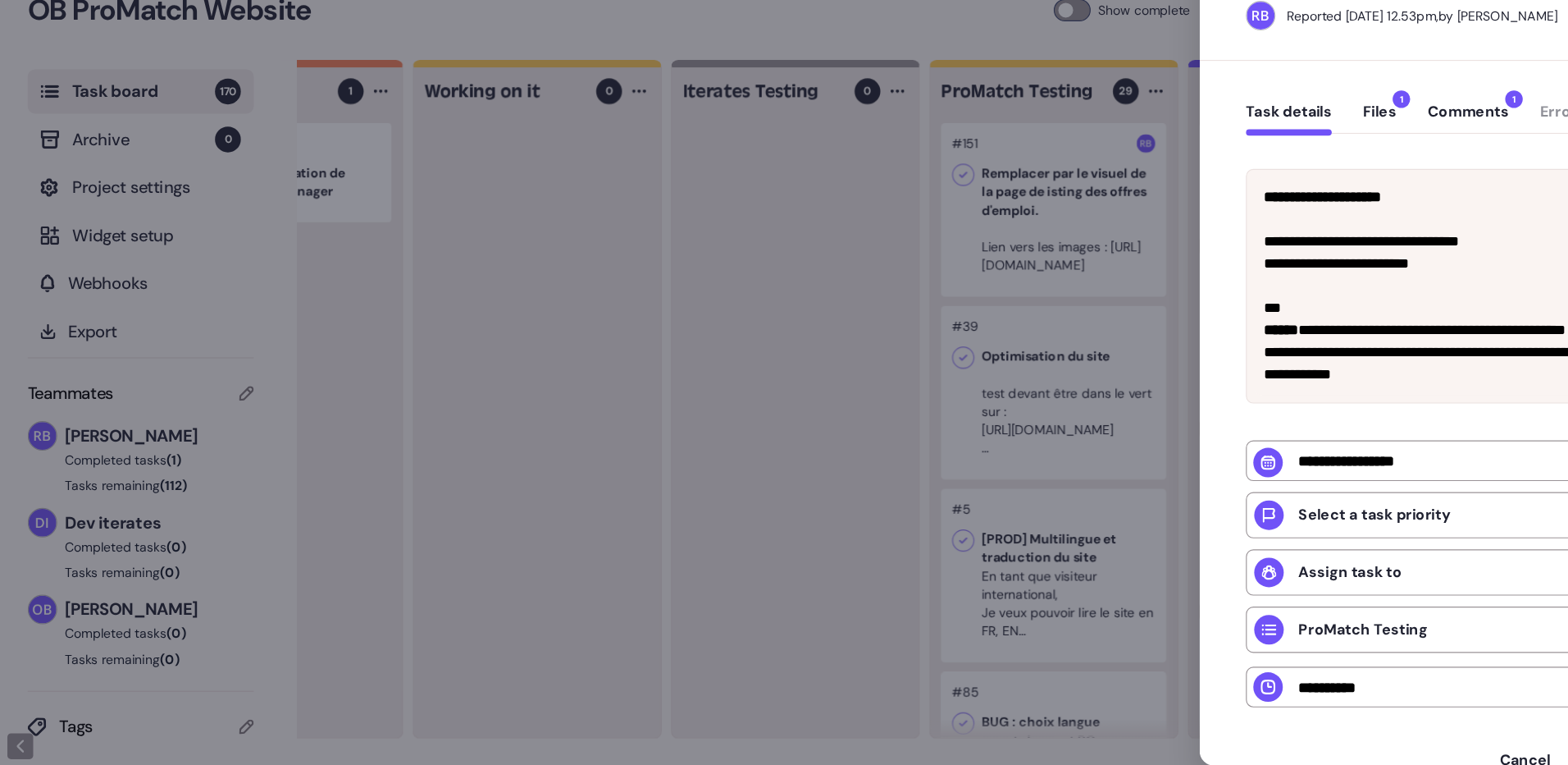
click at [707, 405] on div at bounding box center [784, 382] width 1568 height 765
